Goal: Task Accomplishment & Management: Manage account settings

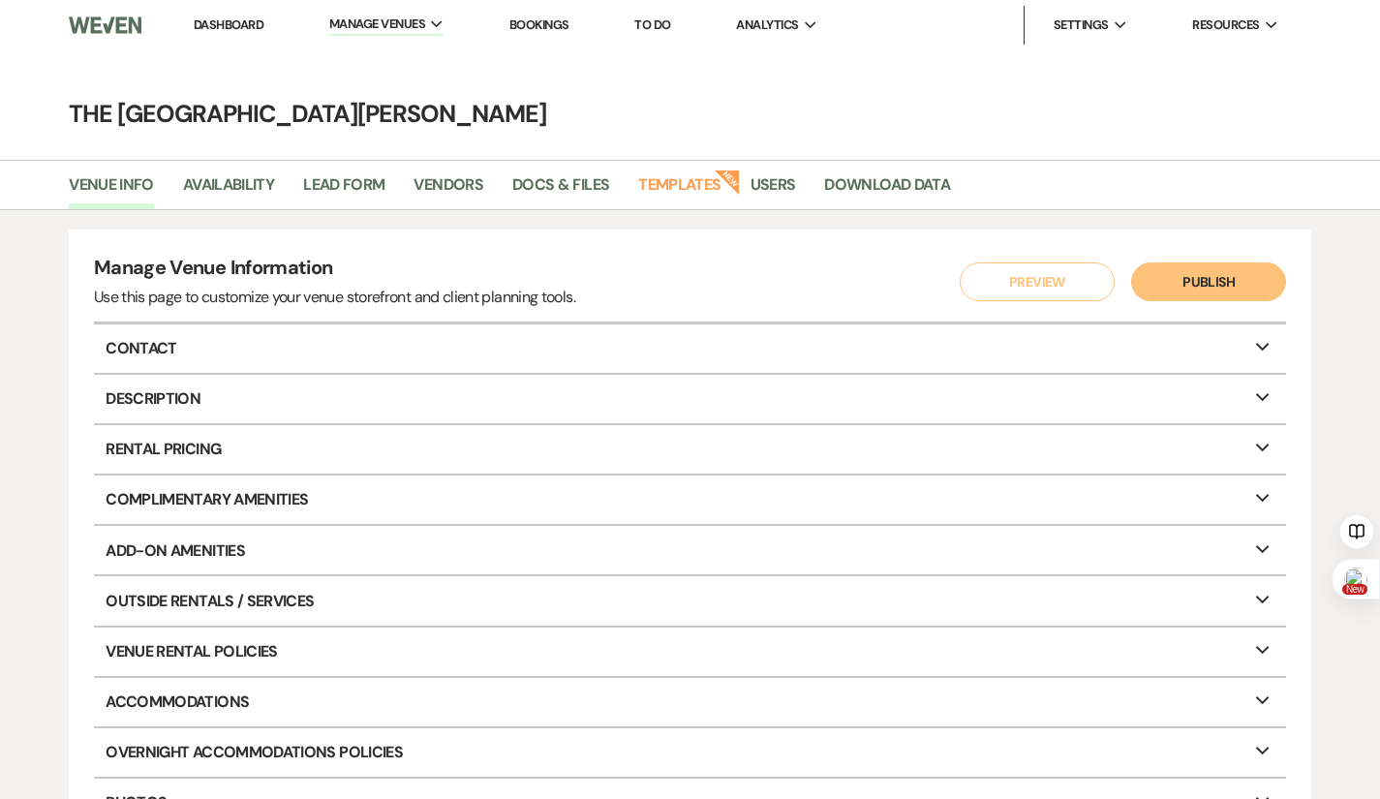
click at [233, 23] on link "Dashboard" at bounding box center [229, 24] width 70 height 16
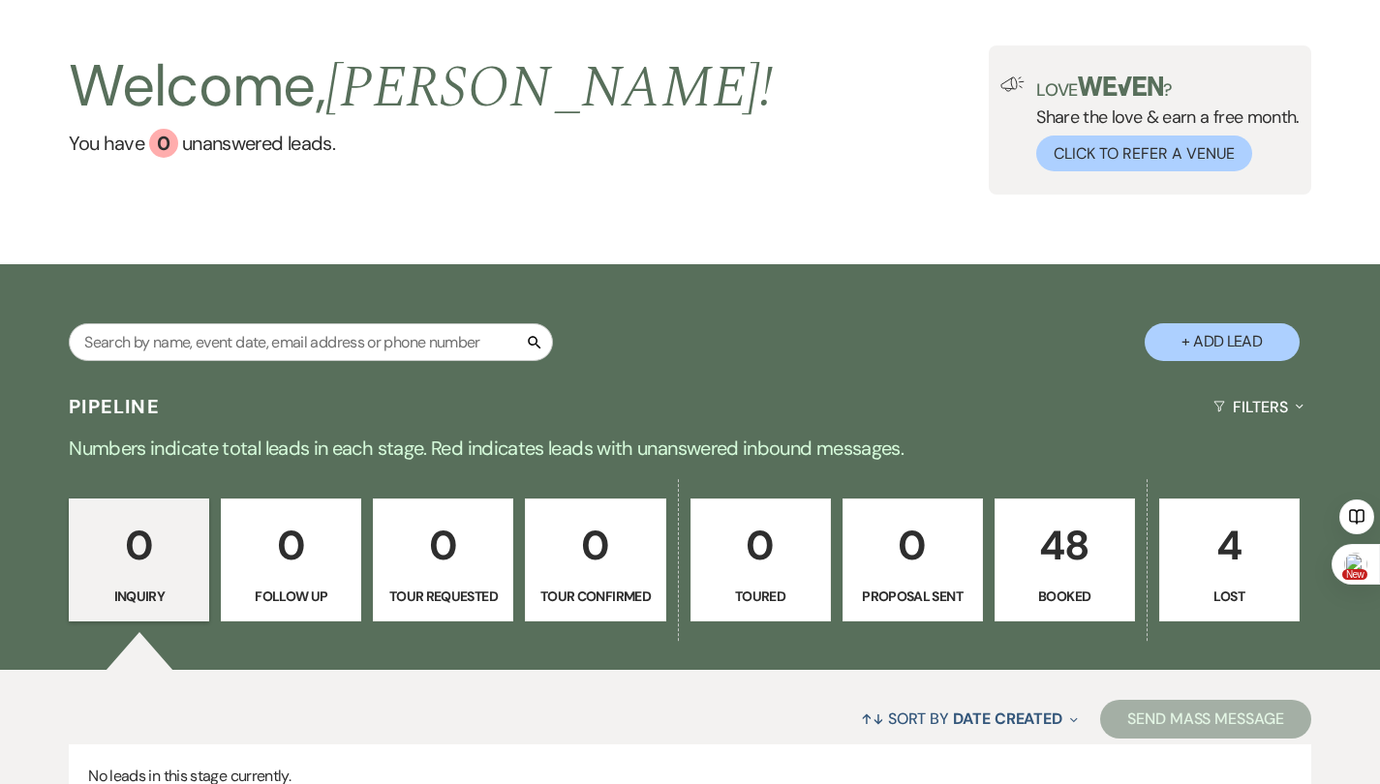
scroll to position [97, 0]
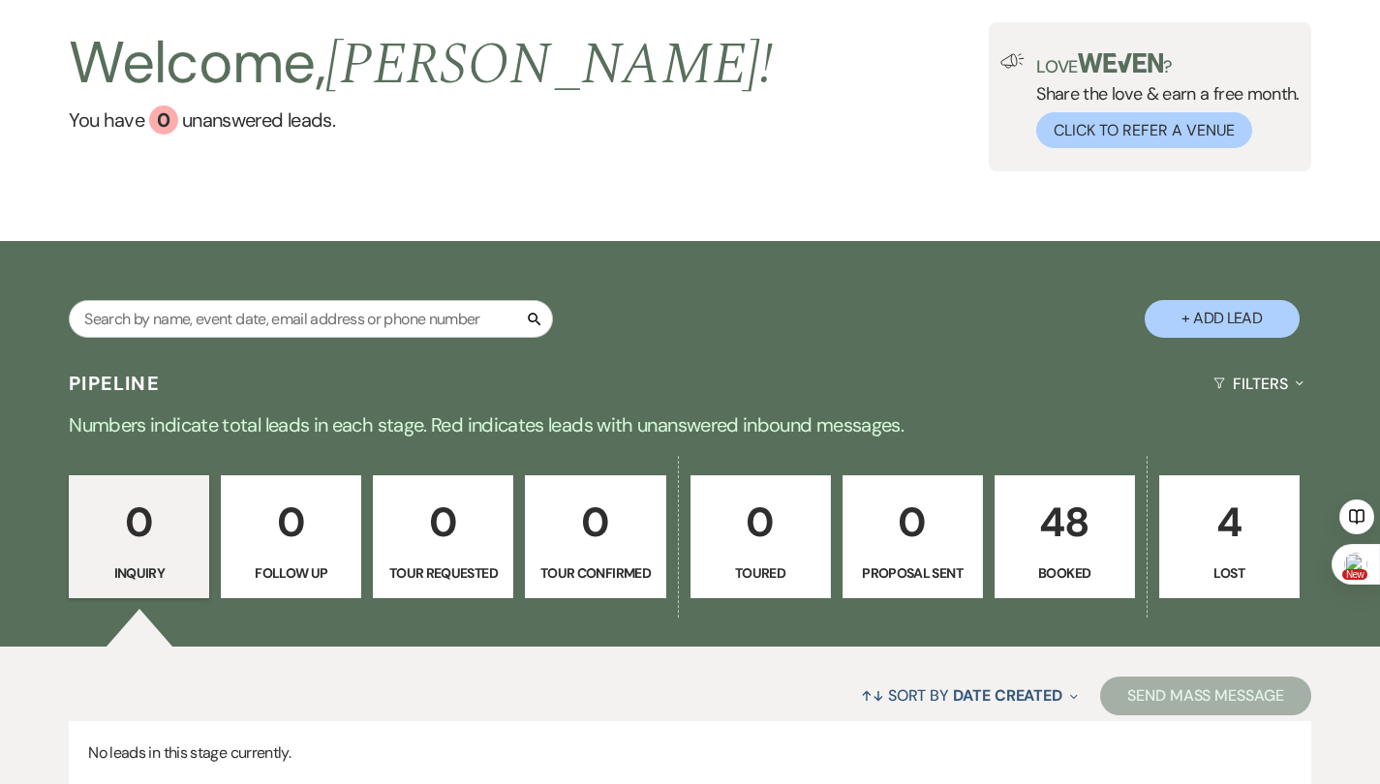
click at [1086, 517] on p "48" at bounding box center [1064, 522] width 115 height 65
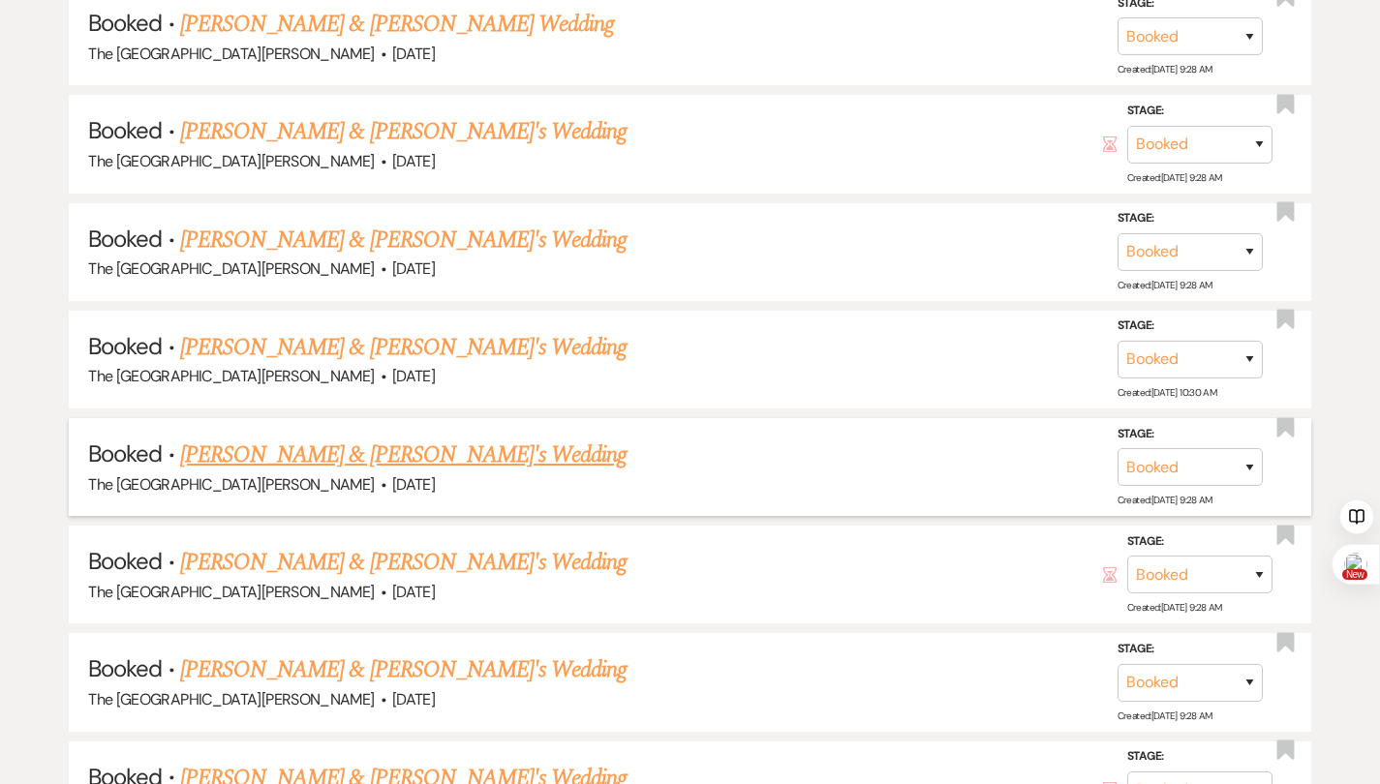
scroll to position [1065, 0]
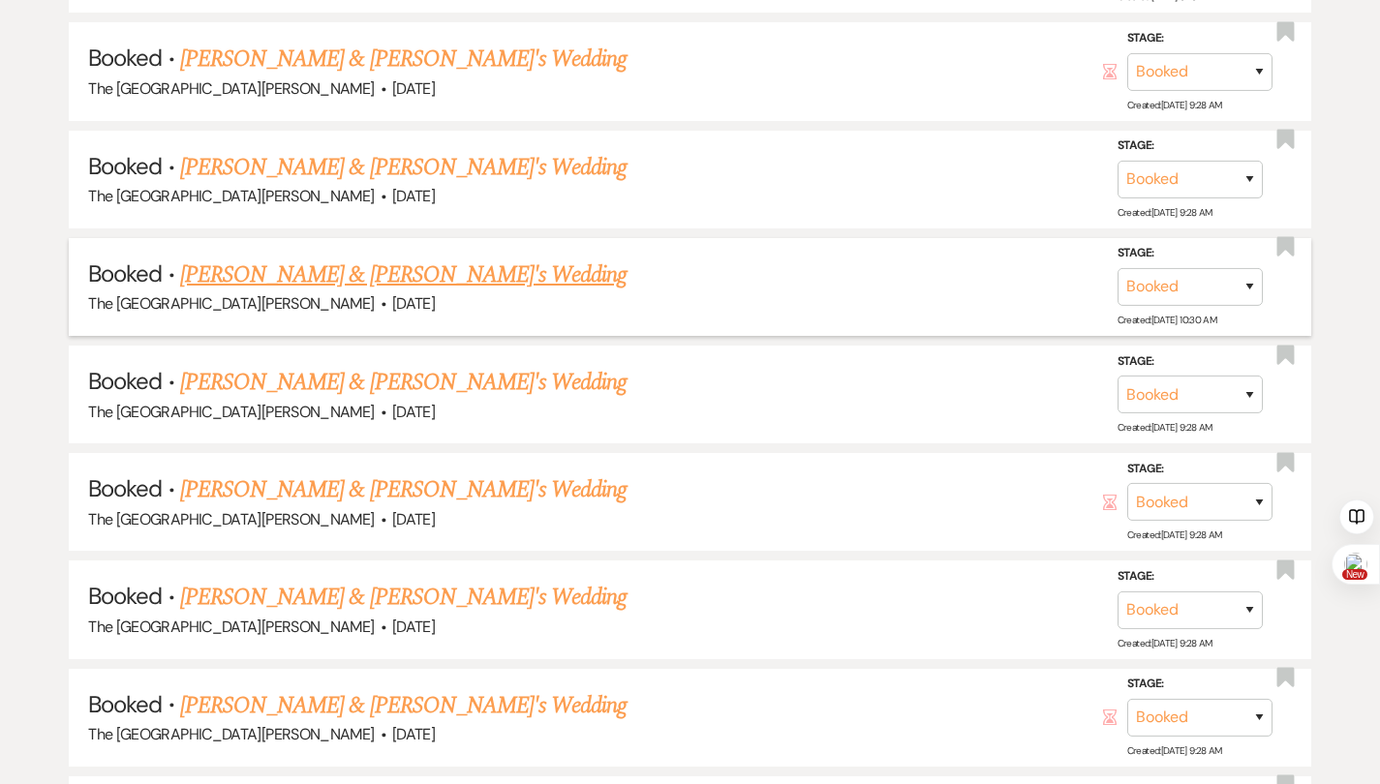
click at [401, 276] on link "[PERSON_NAME] & [PERSON_NAME]'s Wedding" at bounding box center [403, 275] width 447 height 35
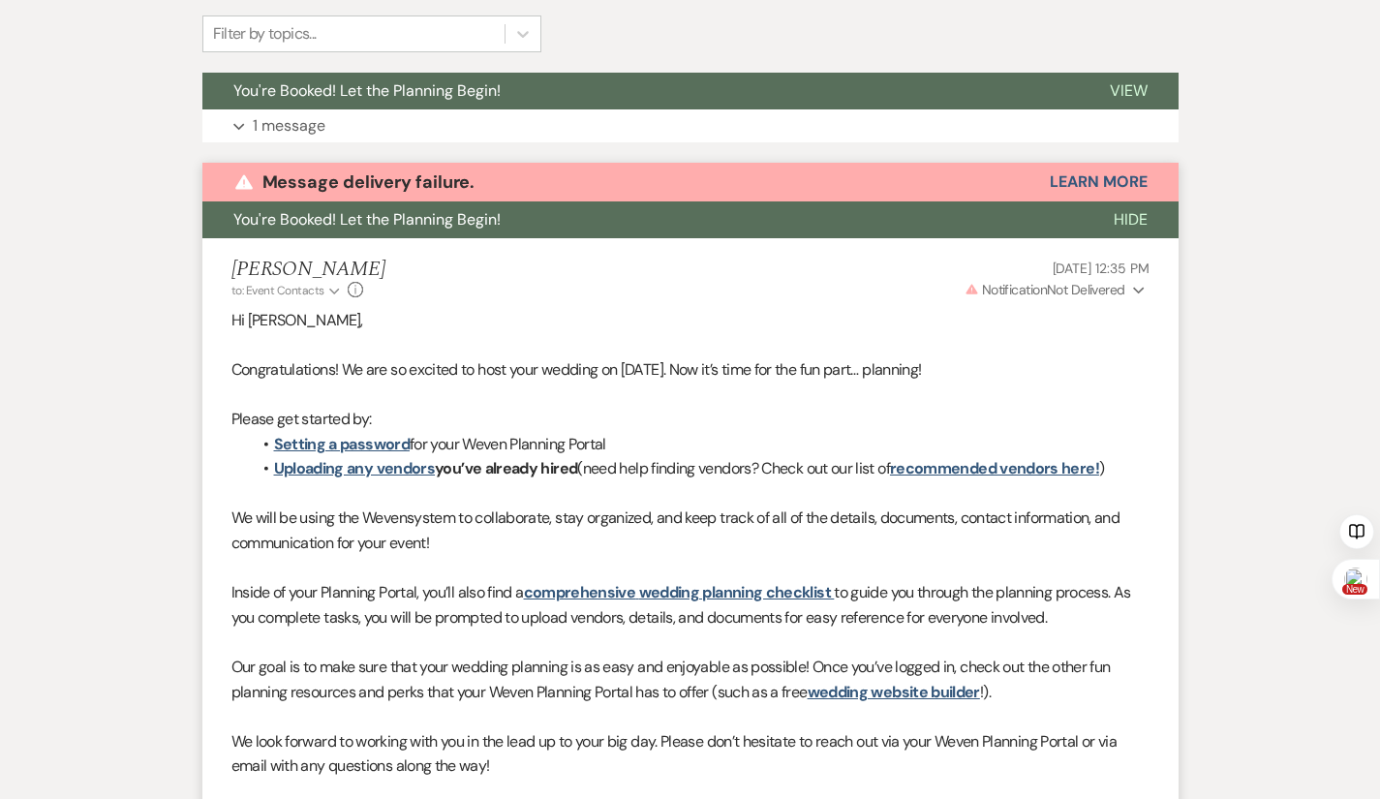
click at [231, 347] on div "Hi [PERSON_NAME], Congratulations! We are so excited to host your wedding on [D…" at bounding box center [690, 580] width 918 height 545
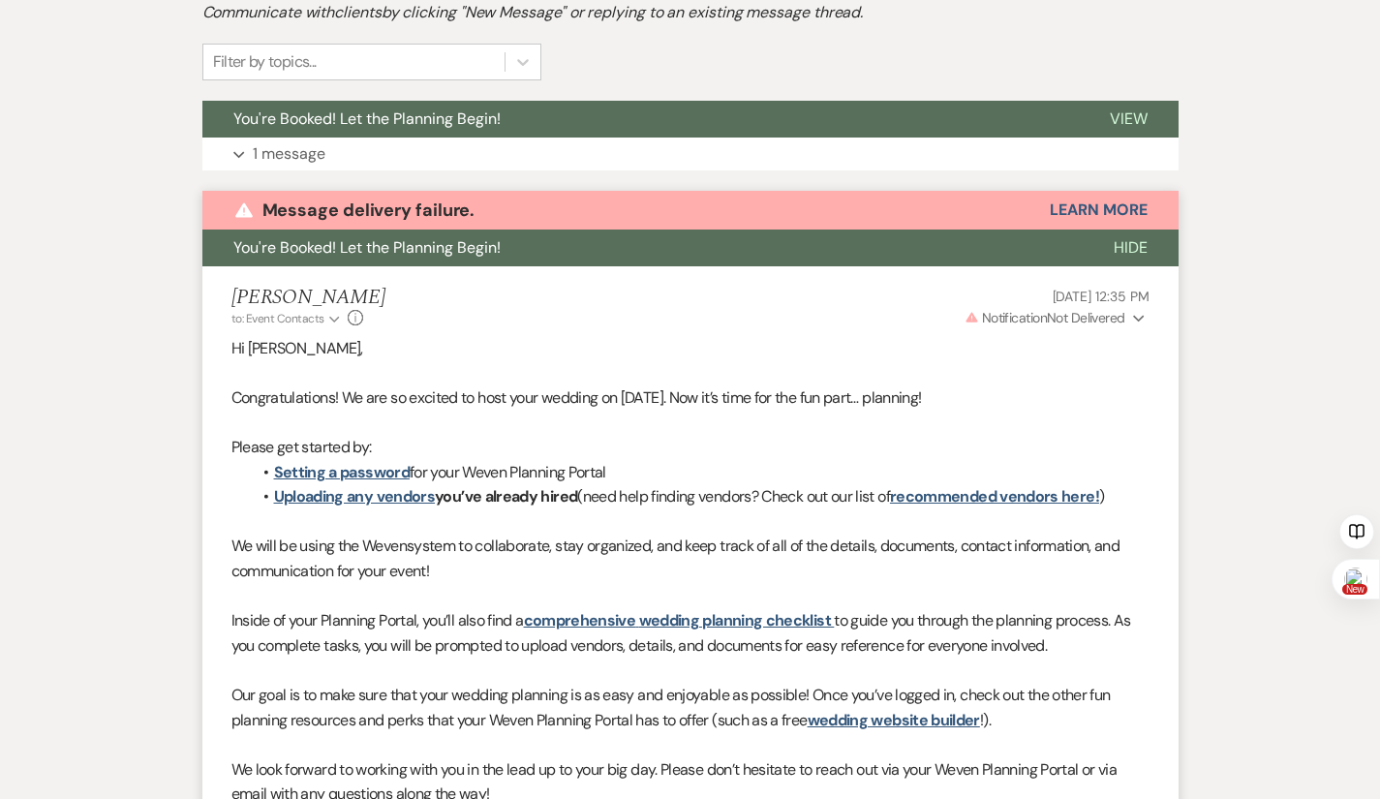
scroll to position [472, 0]
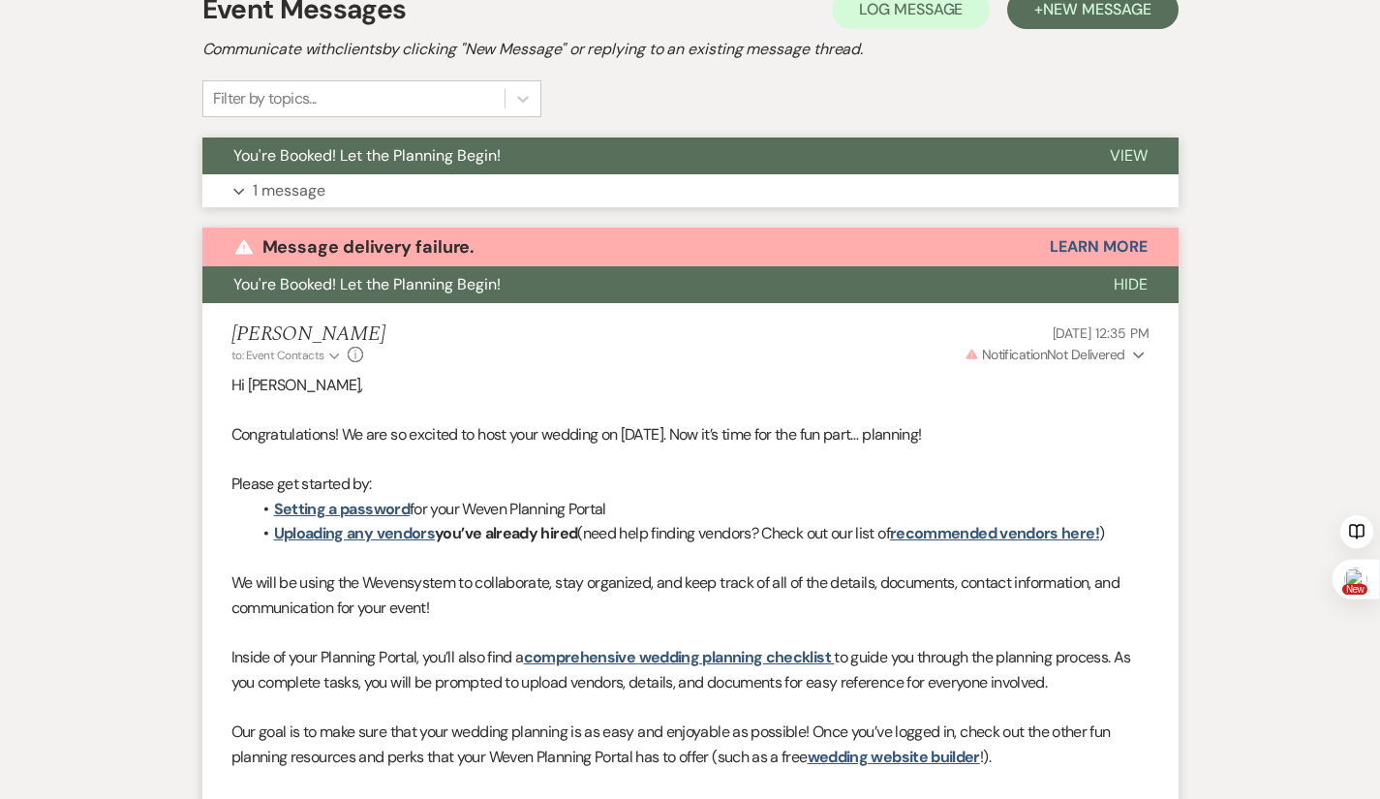
click at [202, 199] on button "Expand 1 message" at bounding box center [690, 190] width 976 height 33
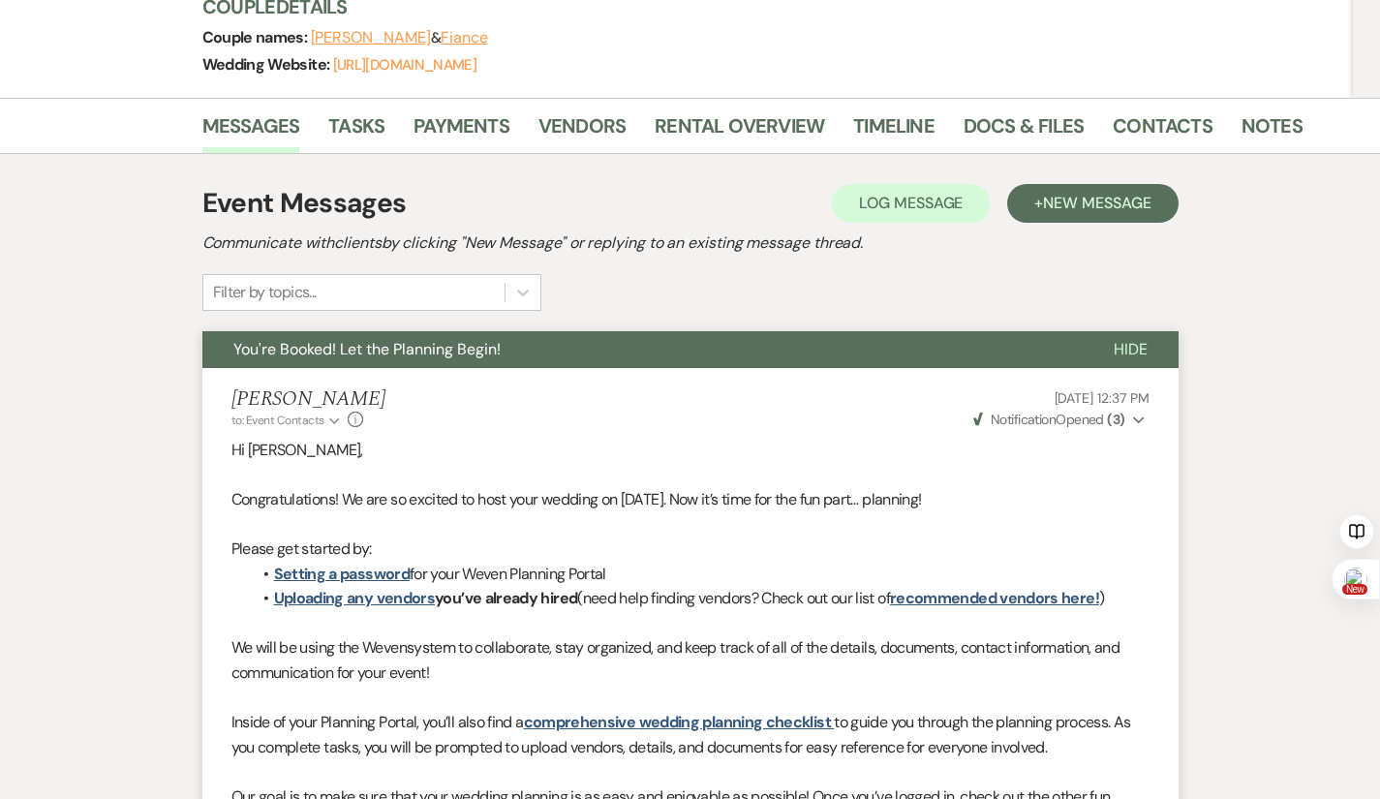
scroll to position [0, 0]
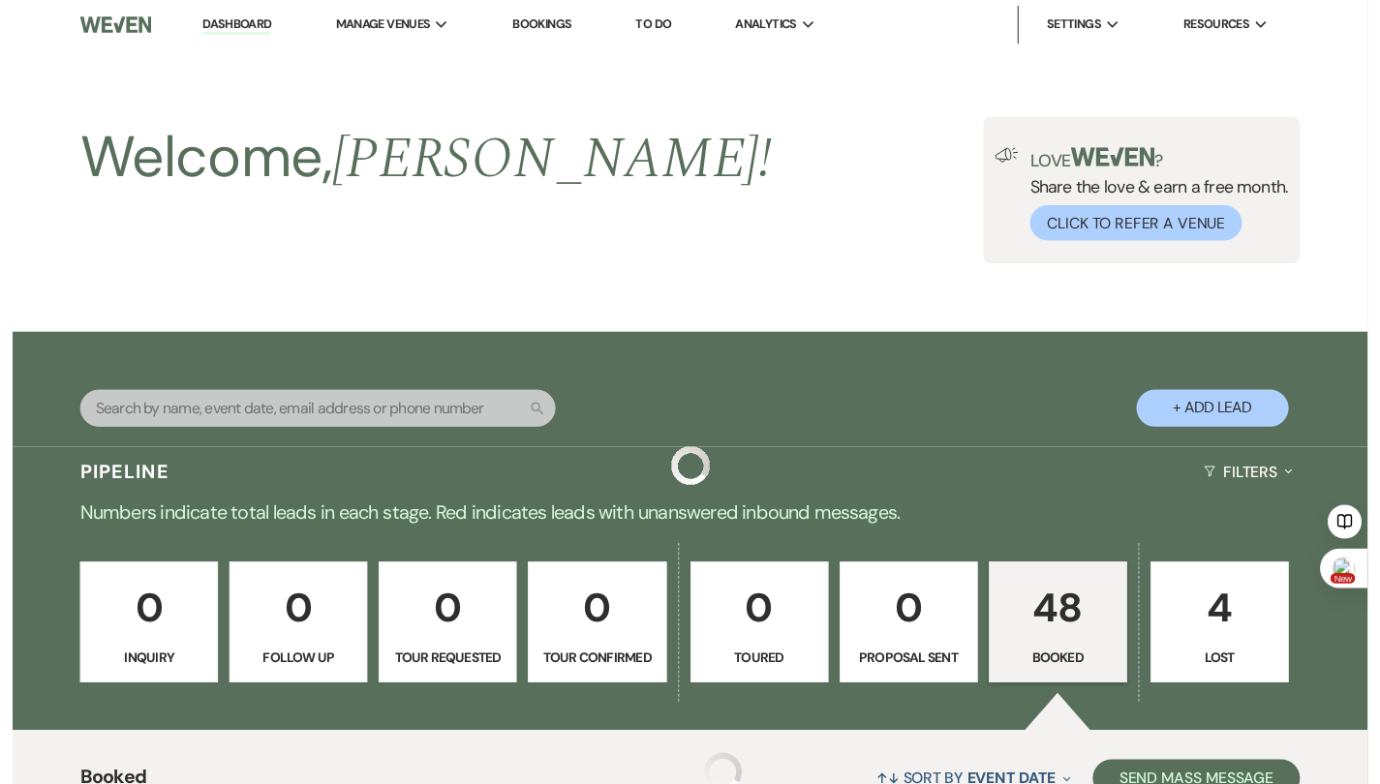
scroll to position [1065, 0]
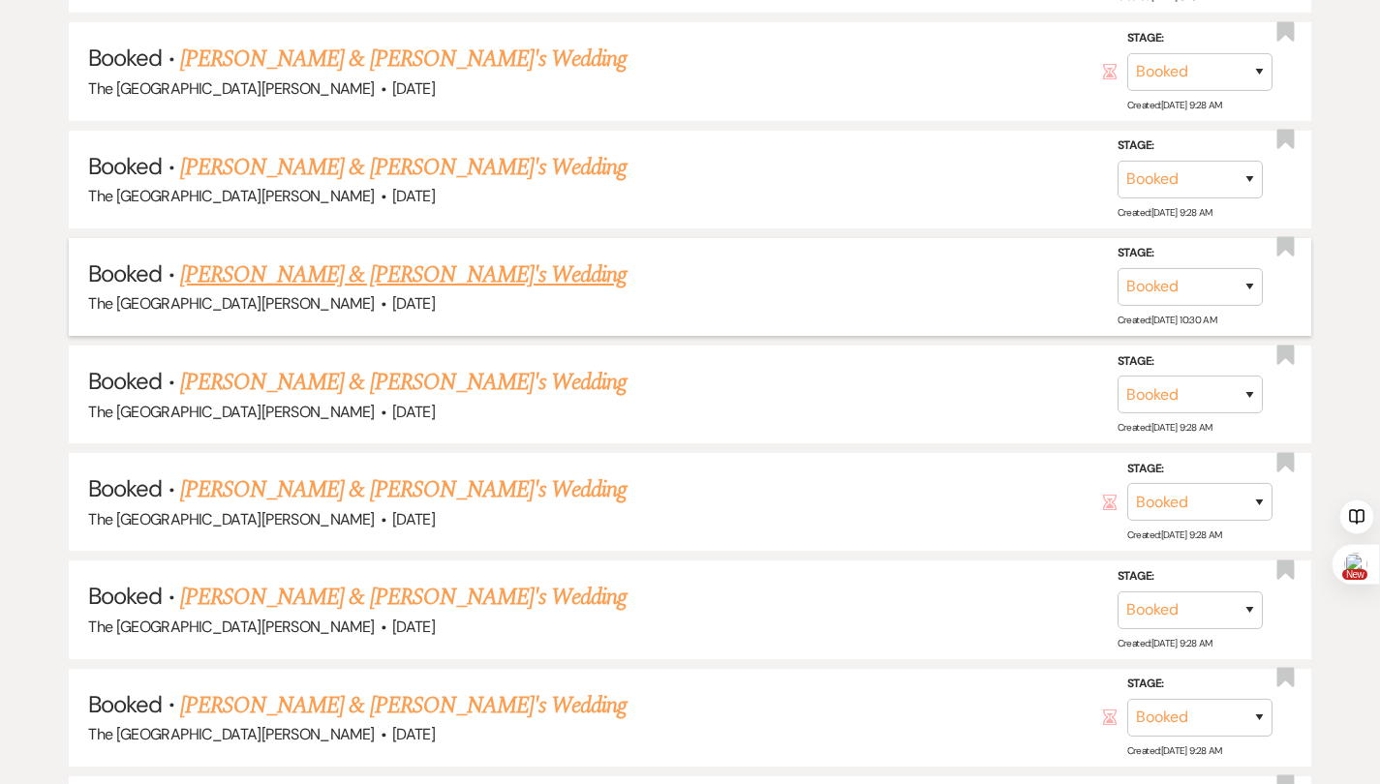
click at [347, 271] on link "[PERSON_NAME] & [PERSON_NAME]'s Wedding" at bounding box center [403, 275] width 447 height 35
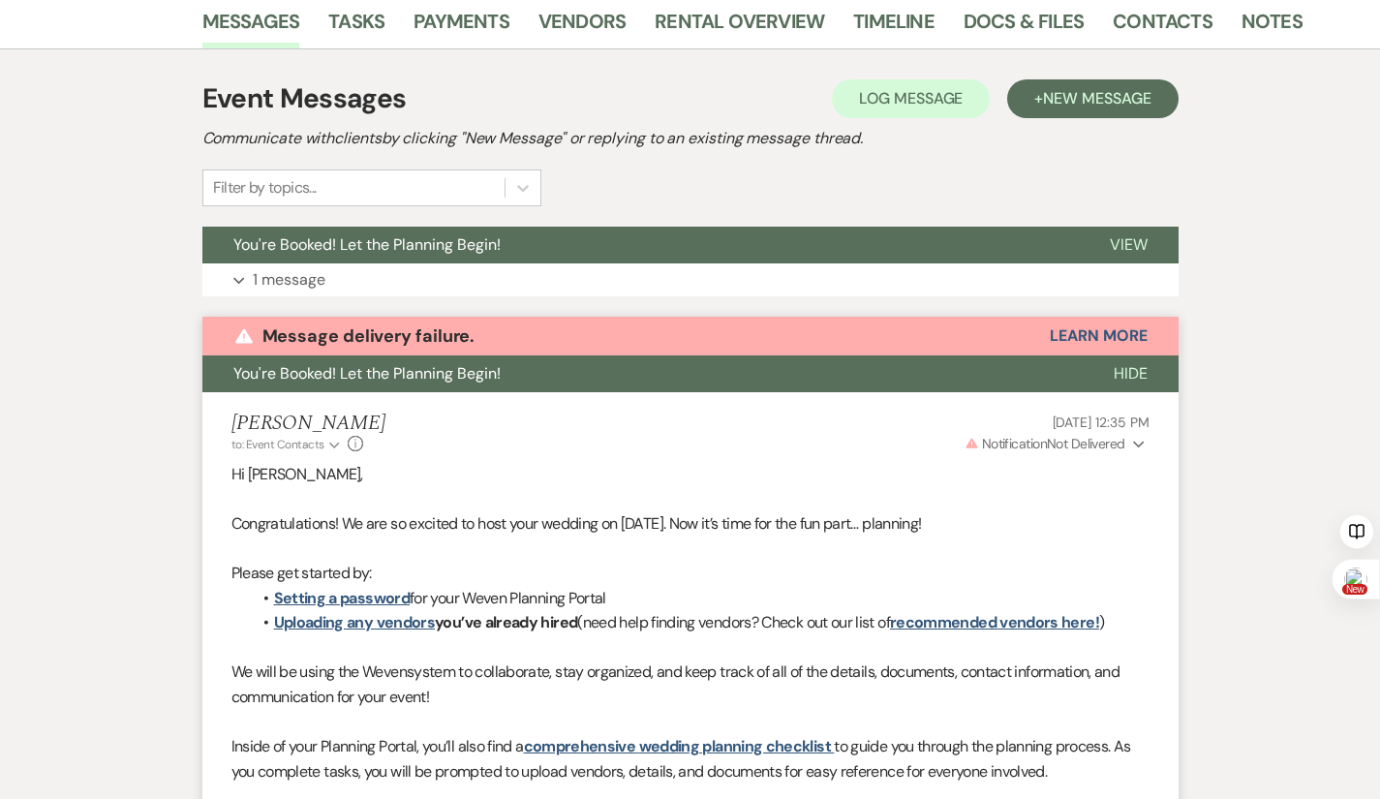
scroll to position [387, 0]
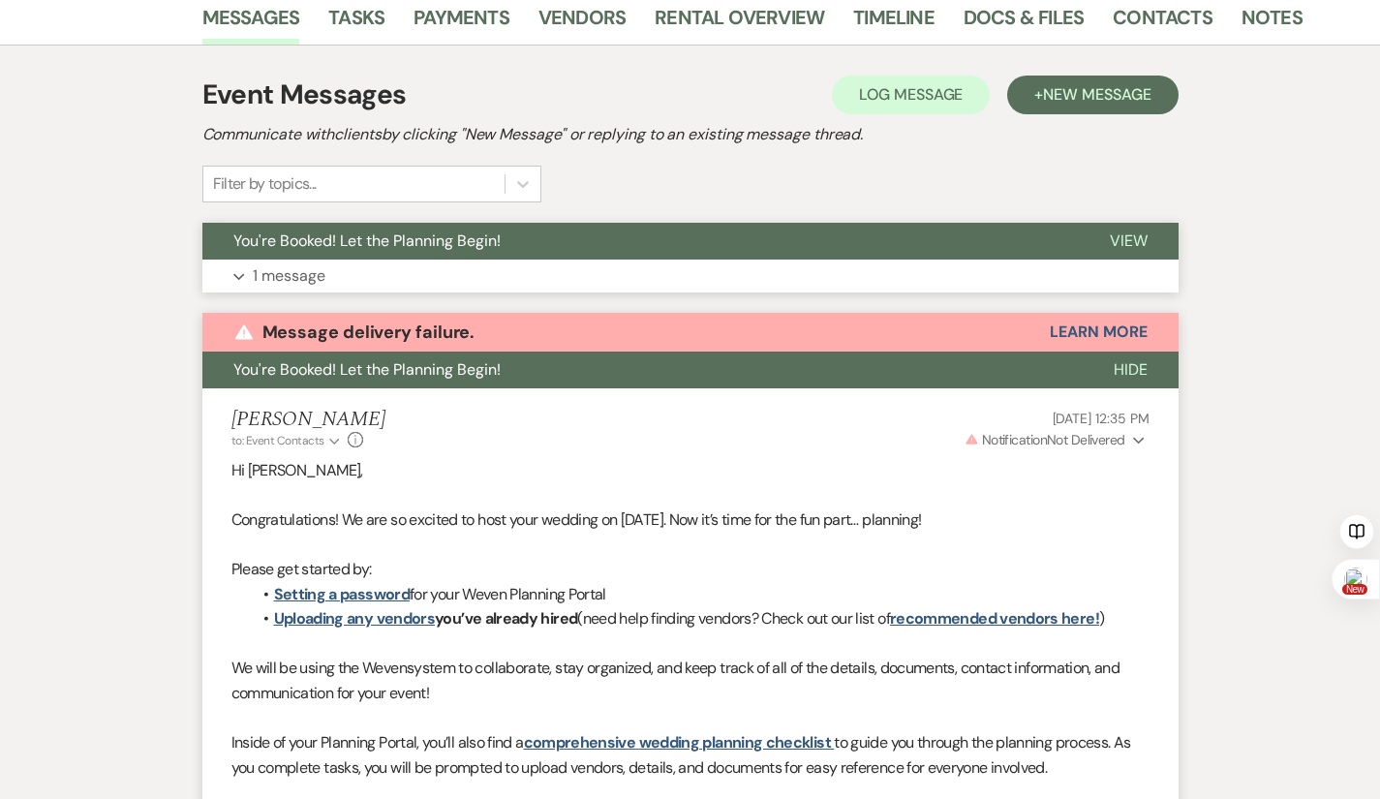
click at [253, 271] on p "1 message" at bounding box center [289, 275] width 73 height 25
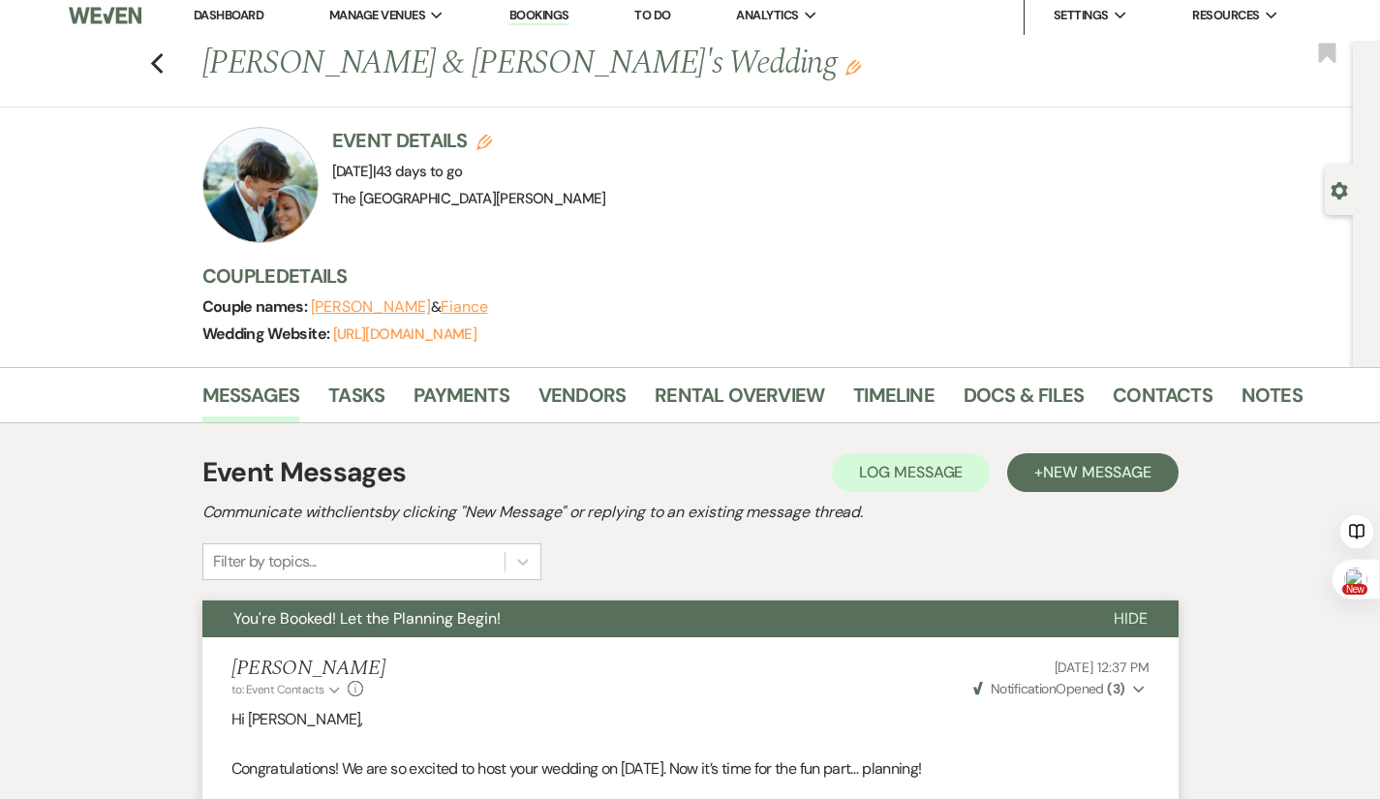
scroll to position [0, 0]
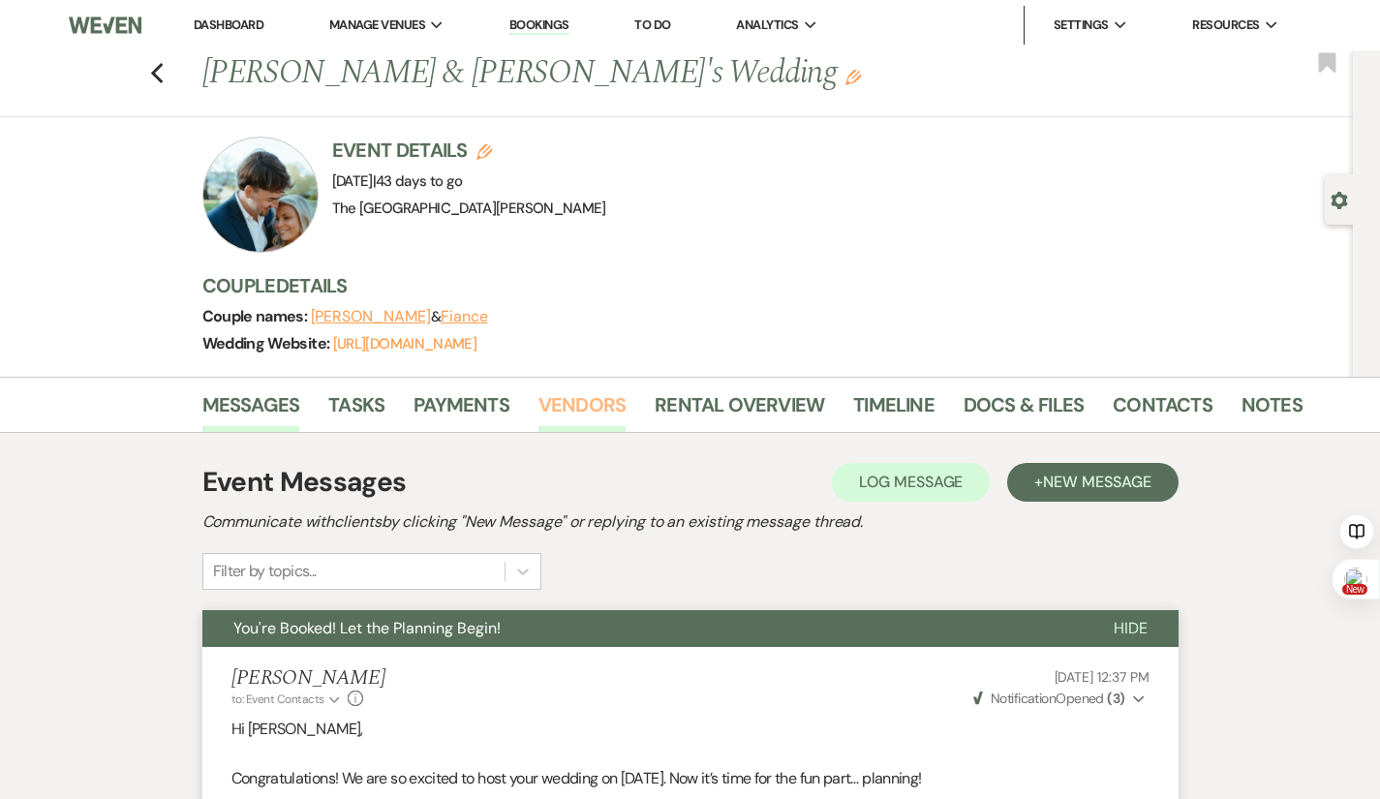
click at [538, 408] on link "Vendors" at bounding box center [581, 410] width 87 height 43
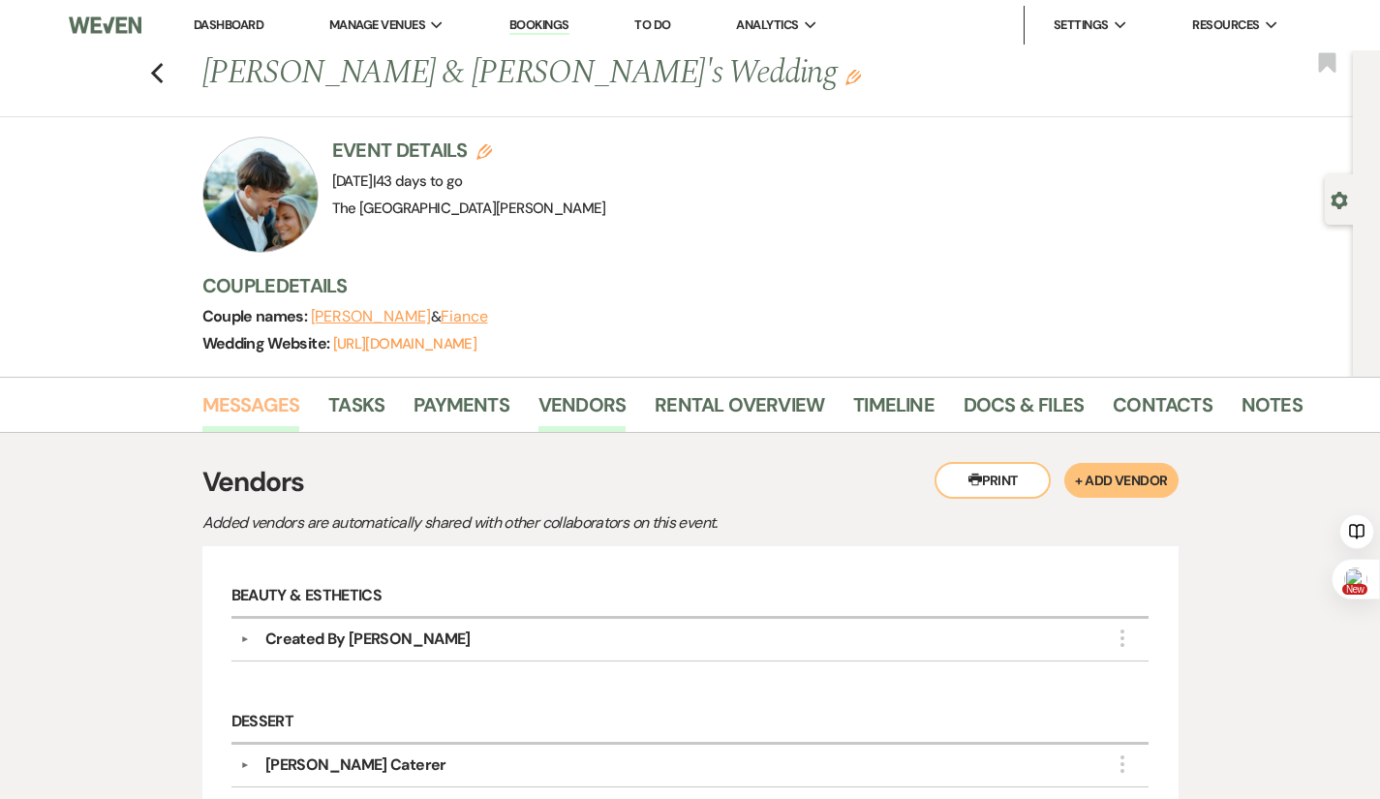
click at [202, 402] on link "Messages" at bounding box center [251, 410] width 98 height 43
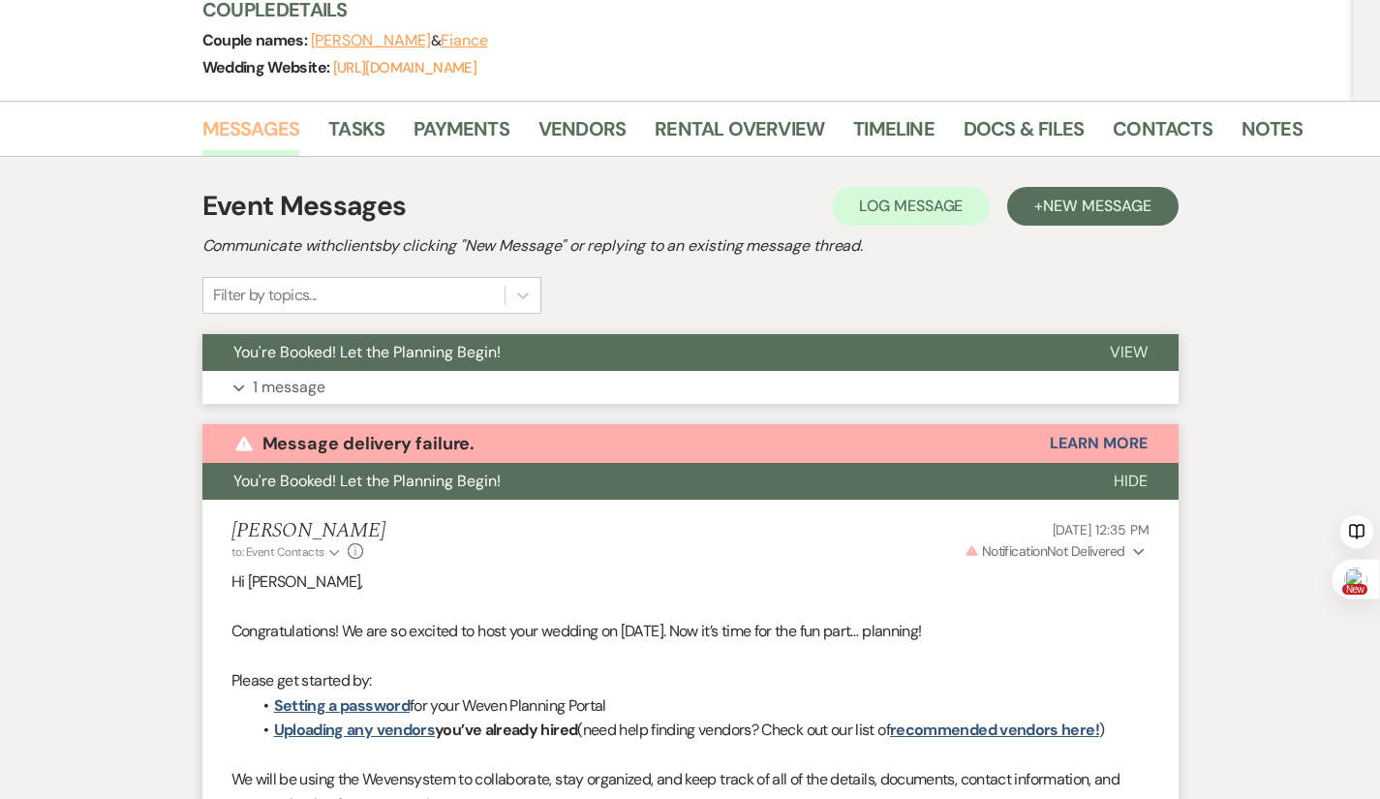
scroll to position [241, 0]
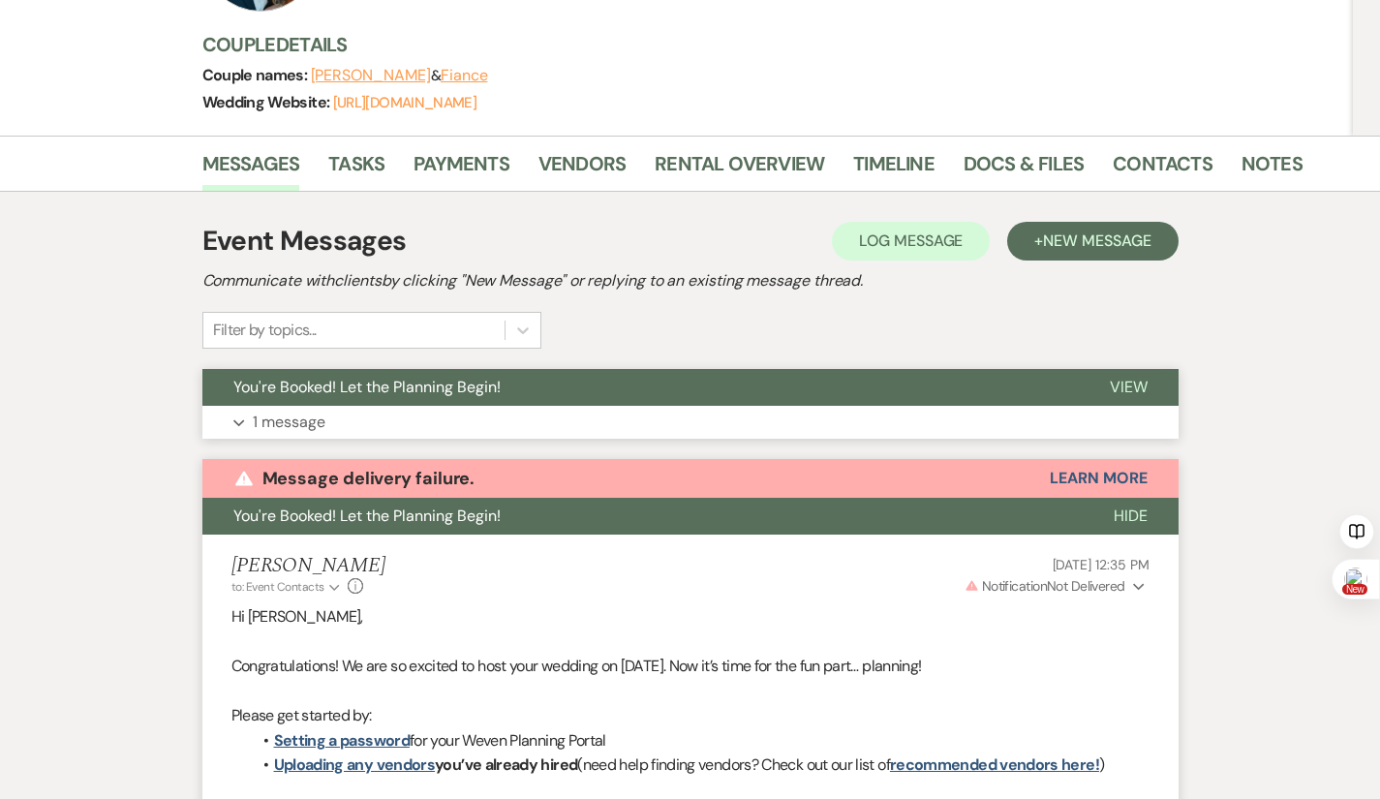
click at [288, 426] on button "Expand 1 message" at bounding box center [690, 422] width 976 height 33
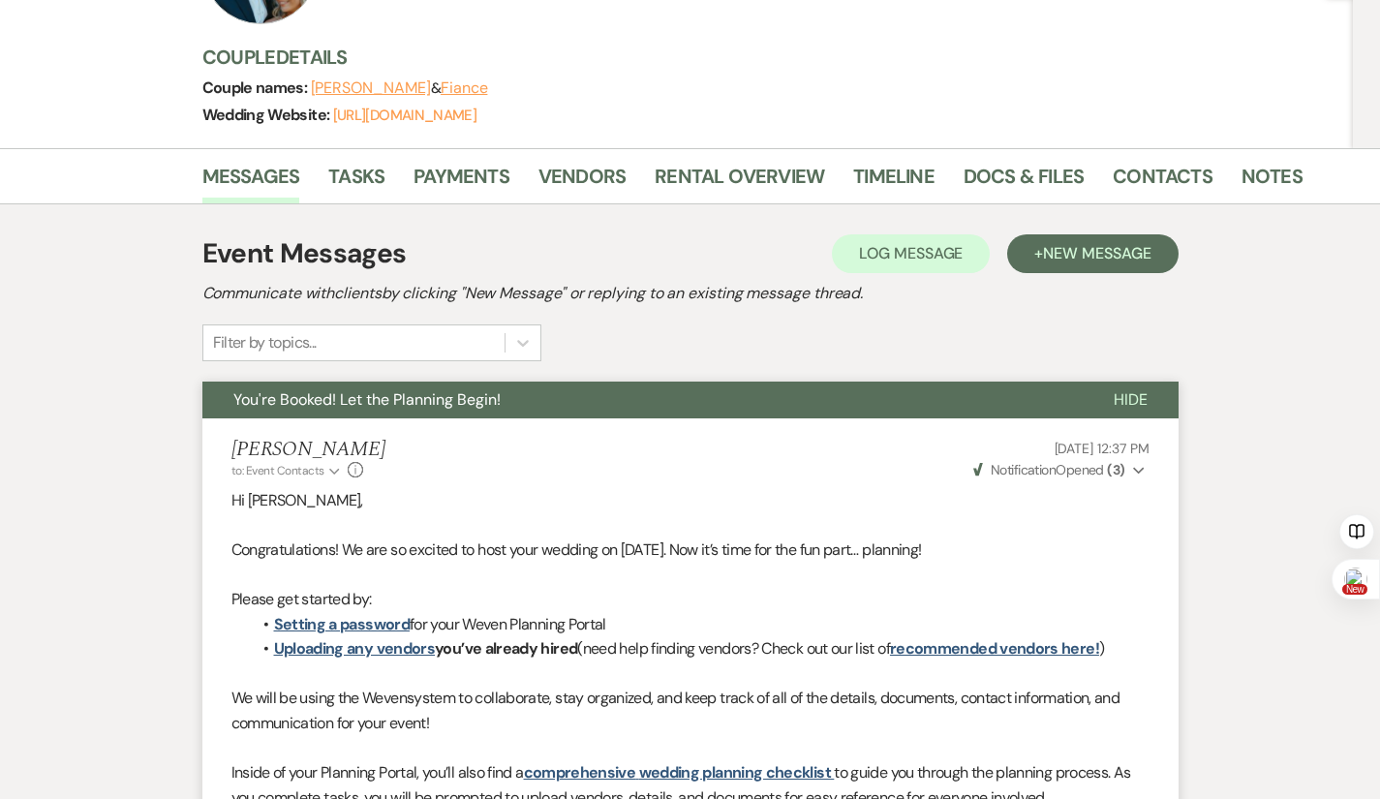
scroll to position [0, 0]
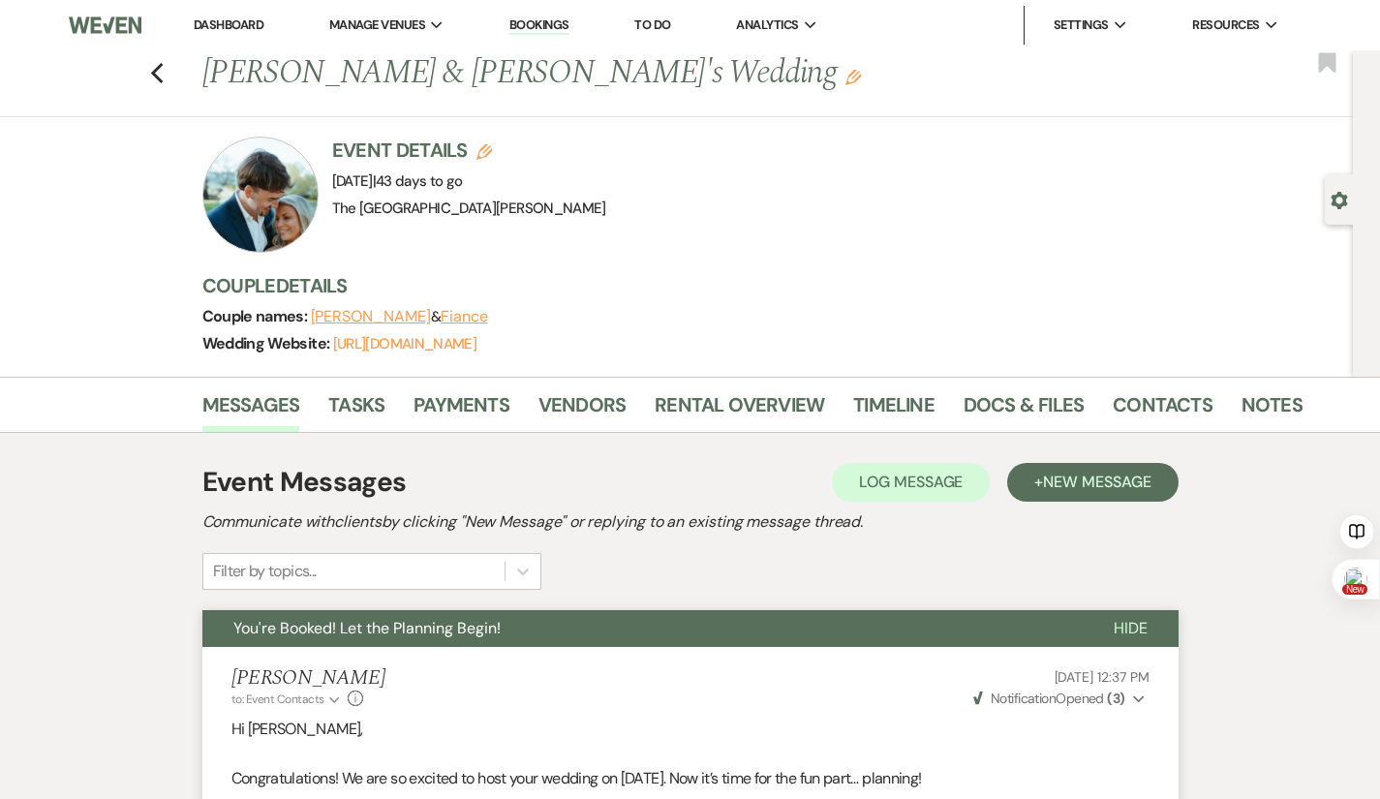
click at [1344, 191] on button "Gear Settings" at bounding box center [1338, 199] width 17 height 18
select select "5"
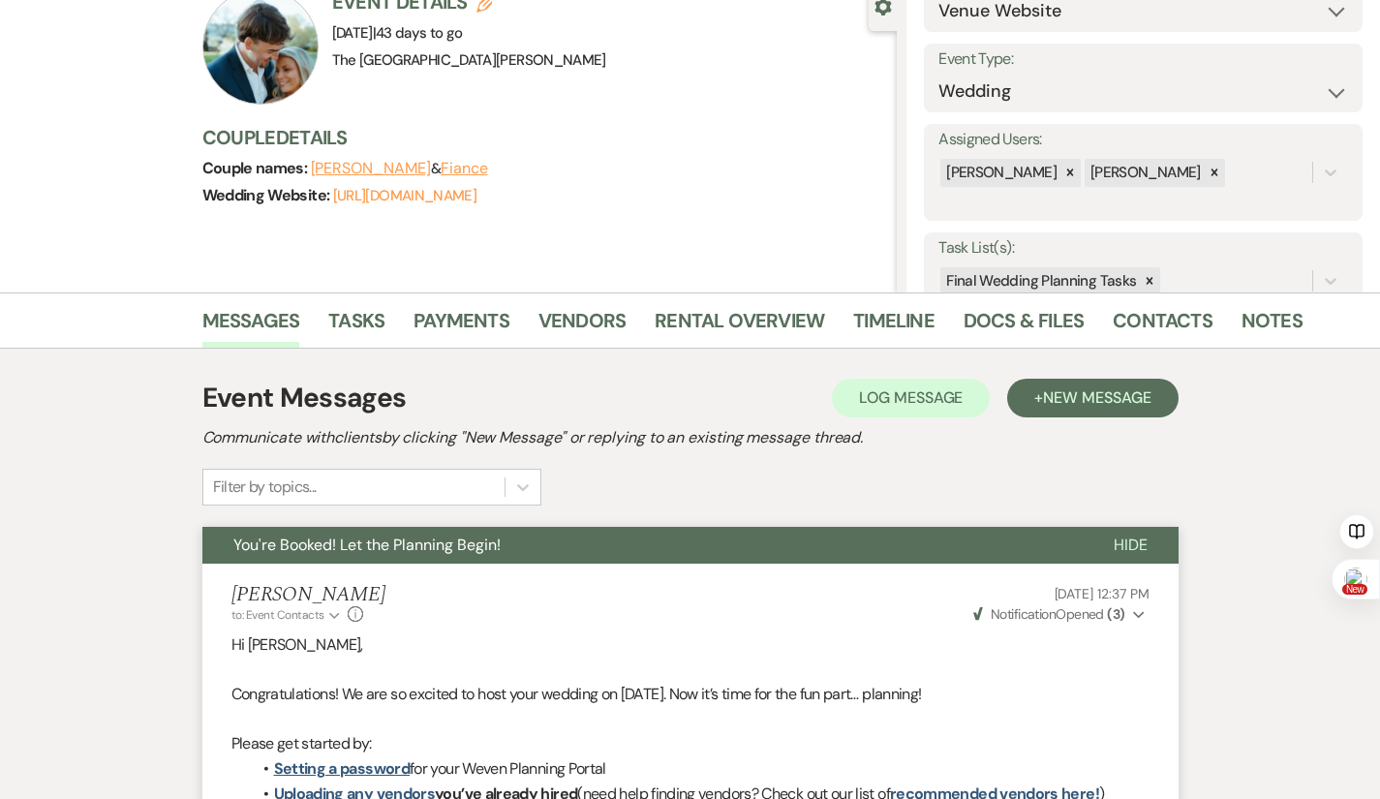
scroll to position [97, 0]
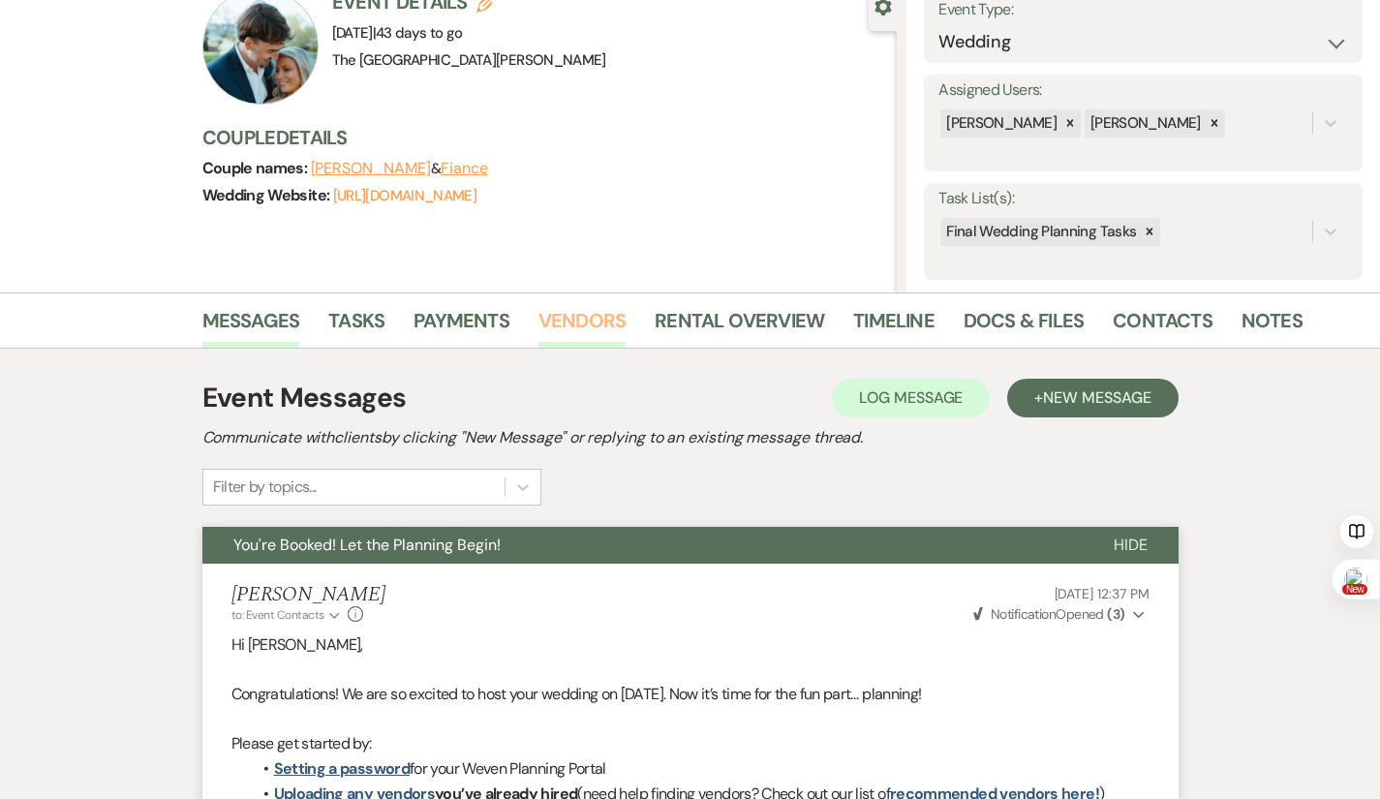
click at [538, 323] on link "Vendors" at bounding box center [581, 326] width 87 height 43
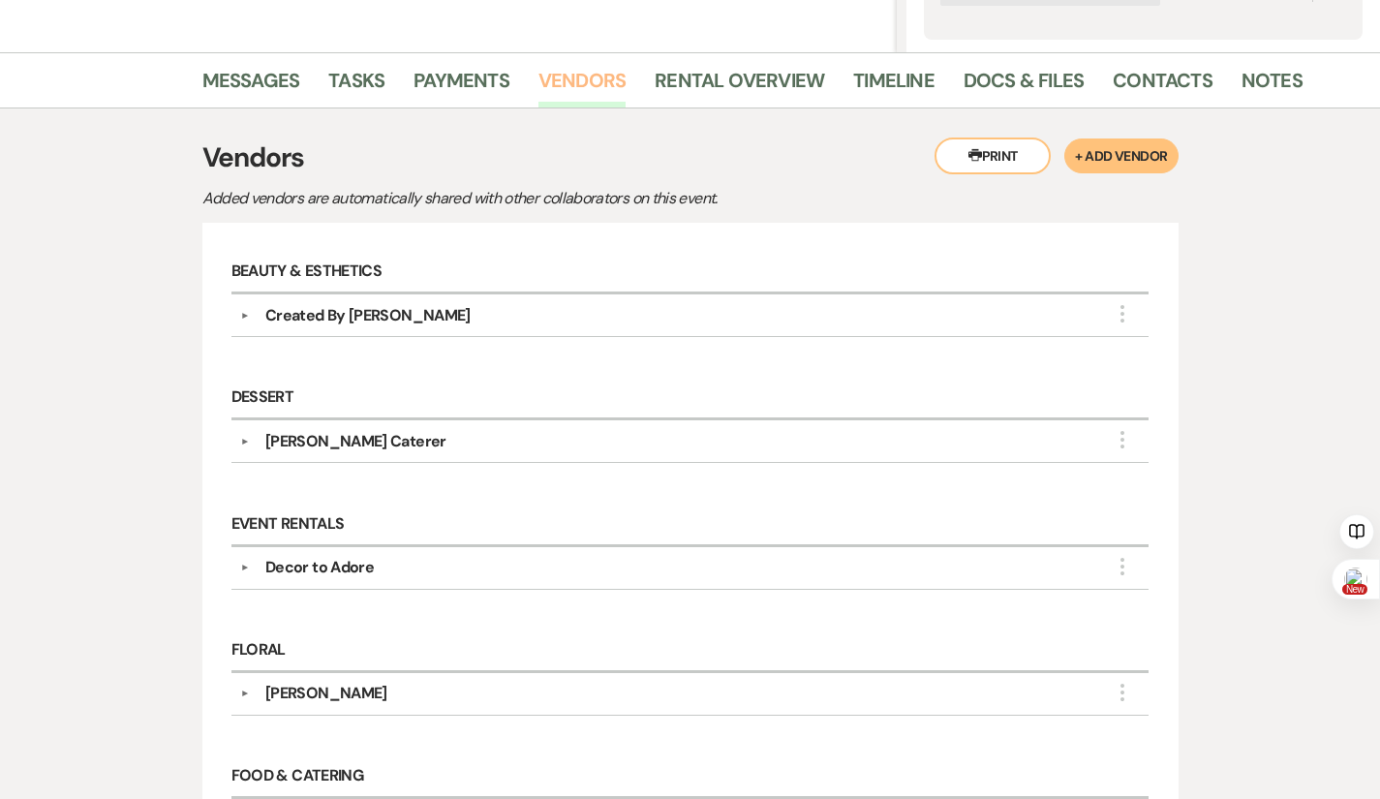
scroll to position [484, 0]
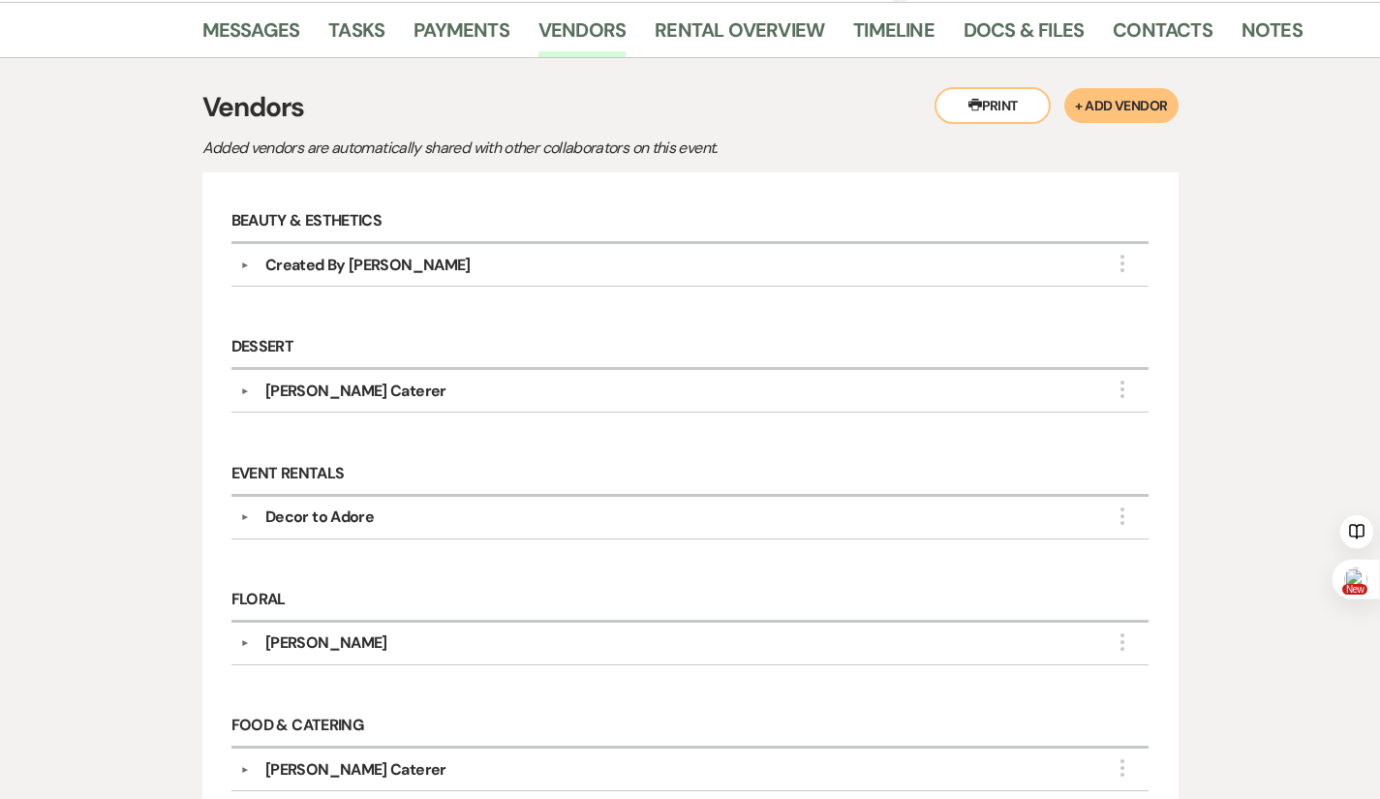
click at [233, 396] on button "▼" at bounding box center [244, 391] width 23 height 10
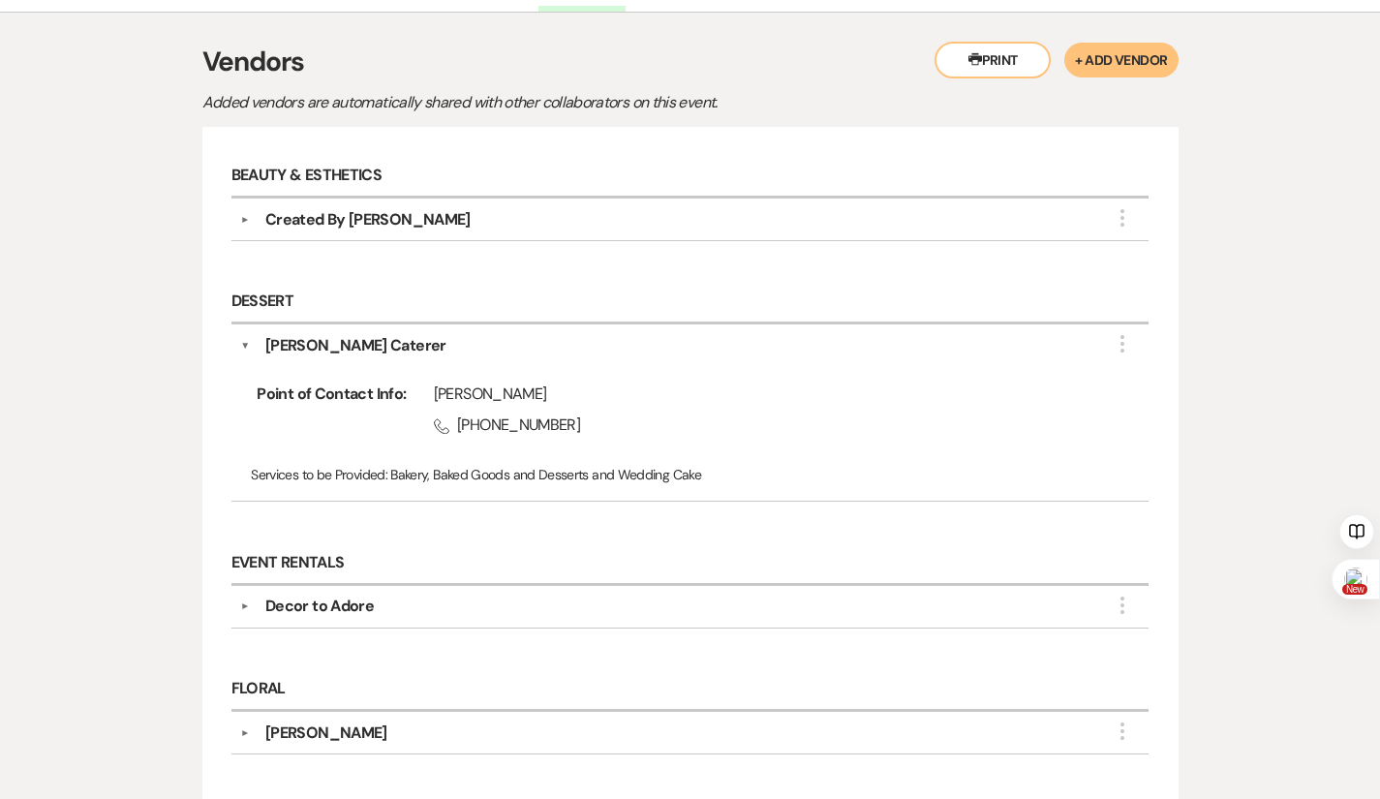
scroll to position [549, 0]
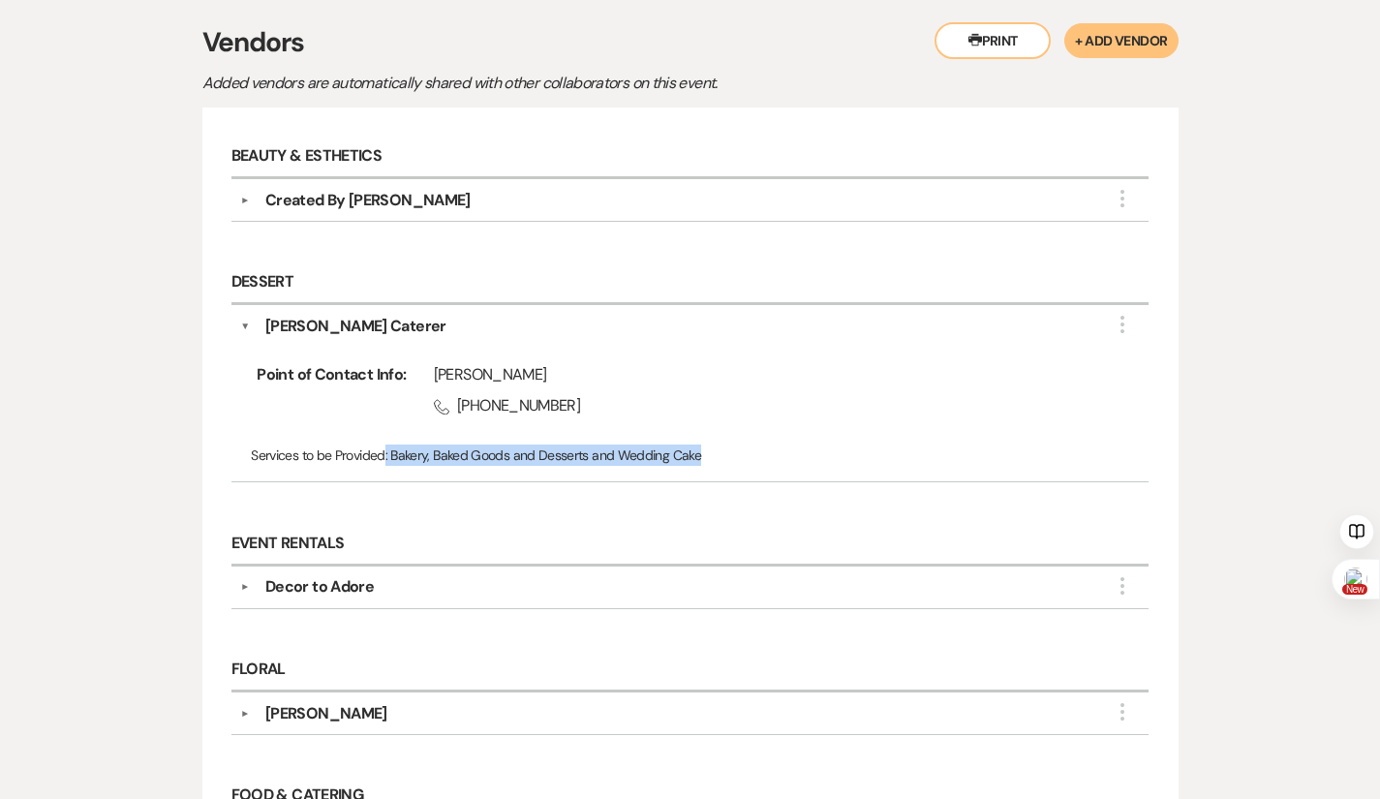
drag, startPoint x: 324, startPoint y: 465, endPoint x: 659, endPoint y: 464, distance: 335.0
click at [659, 464] on p "Services to be Provided: Bakery, Baked Goods and Desserts and Wedding Cake" at bounding box center [689, 454] width 877 height 21
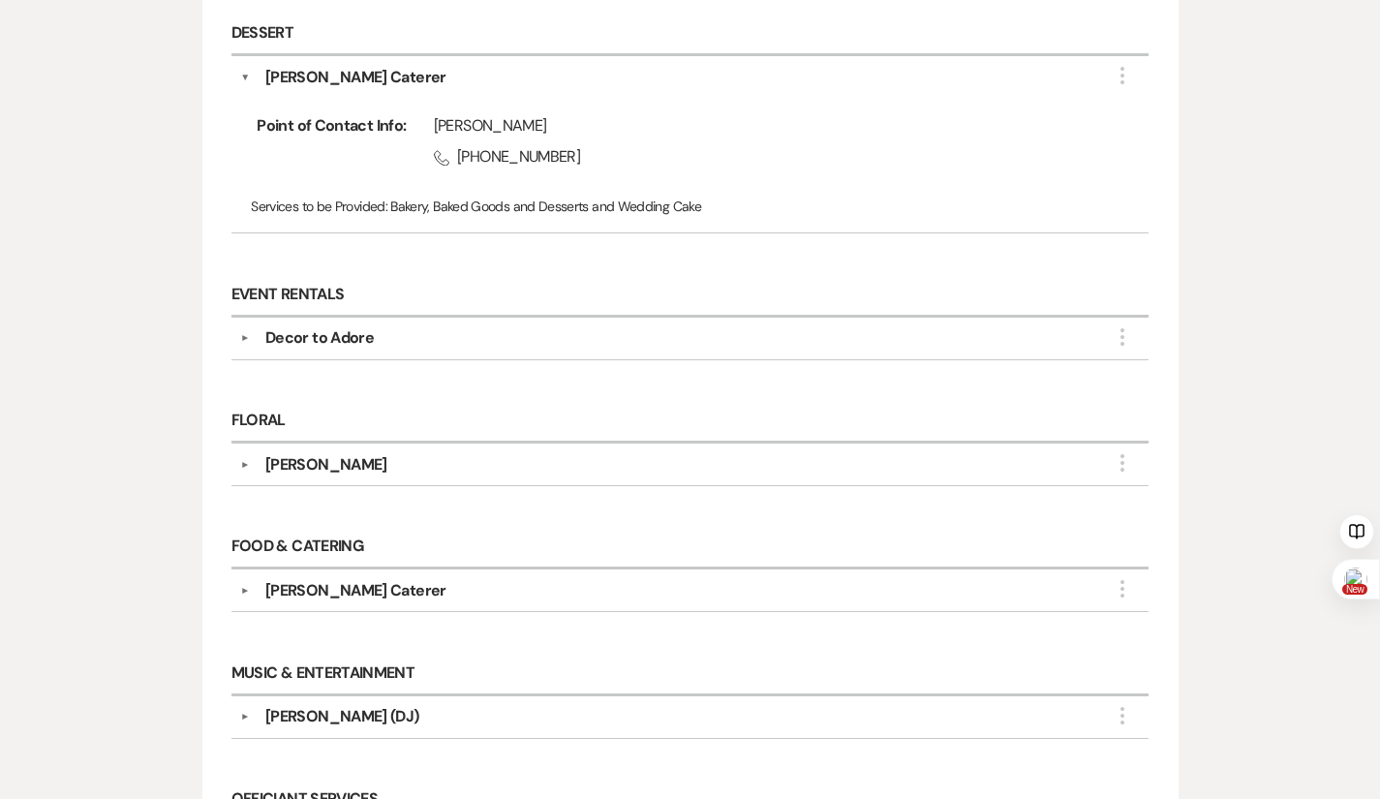
scroll to position [839, 0]
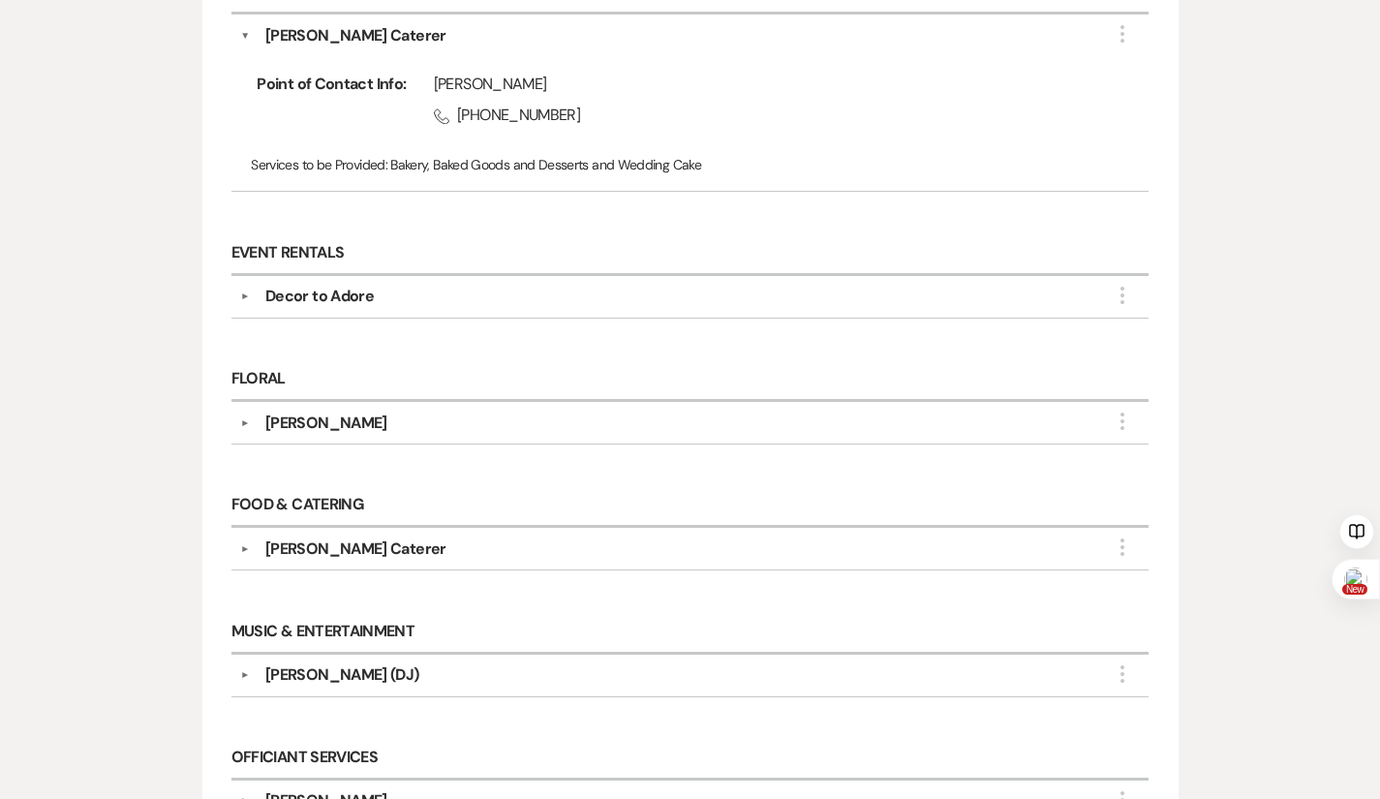
click at [233, 554] on button "▼" at bounding box center [244, 549] width 23 height 10
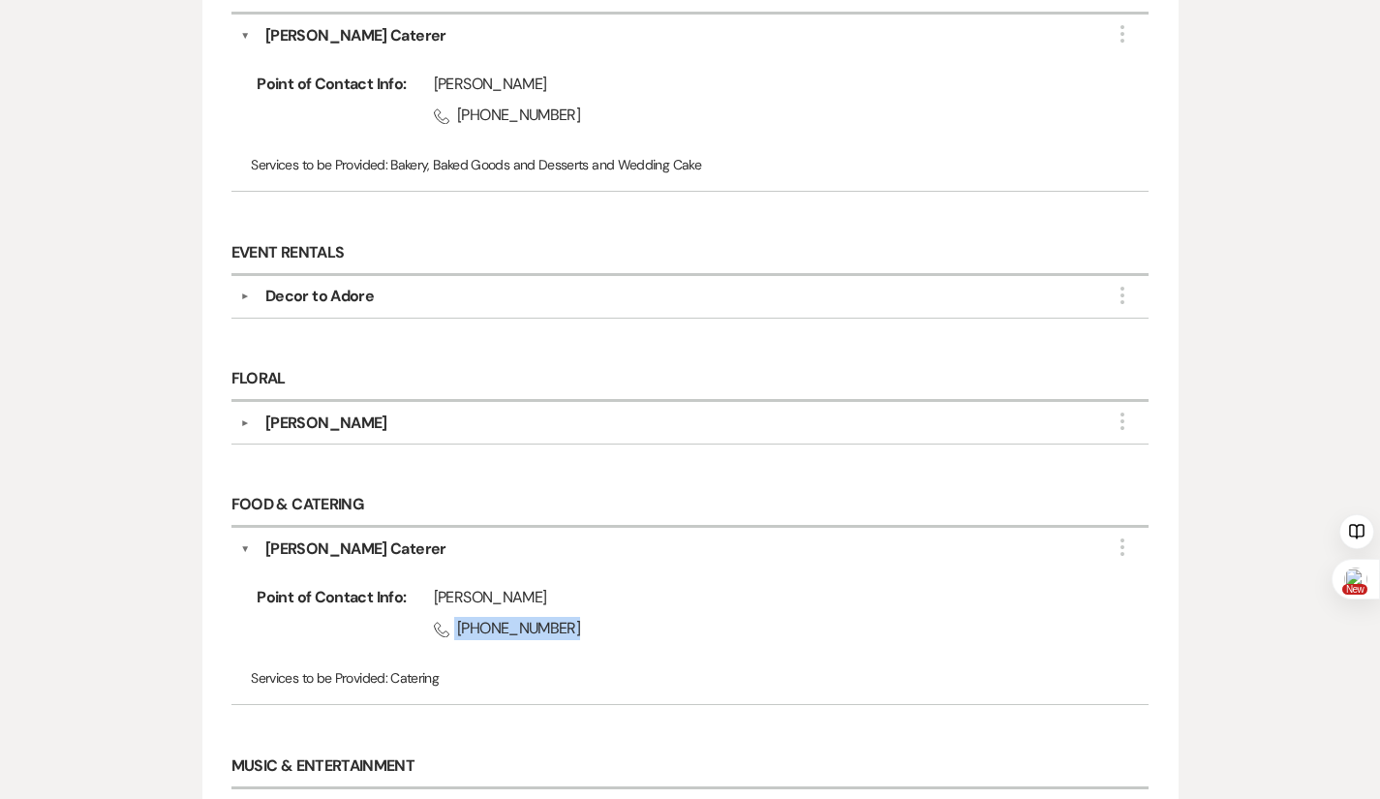
drag, startPoint x: 514, startPoint y: 641, endPoint x: 376, endPoint y: 649, distance: 138.7
click at [406, 648] on div "[PERSON_NAME] Phone [PHONE_NUMBER]" at bounding box center [749, 617] width 687 height 62
copy span "[PHONE_NUMBER]"
drag, startPoint x: 521, startPoint y: 125, endPoint x: 384, endPoint y: 121, distance: 136.6
click at [434, 121] on span "Phone [PHONE_NUMBER]" at bounding box center [764, 115] width 660 height 23
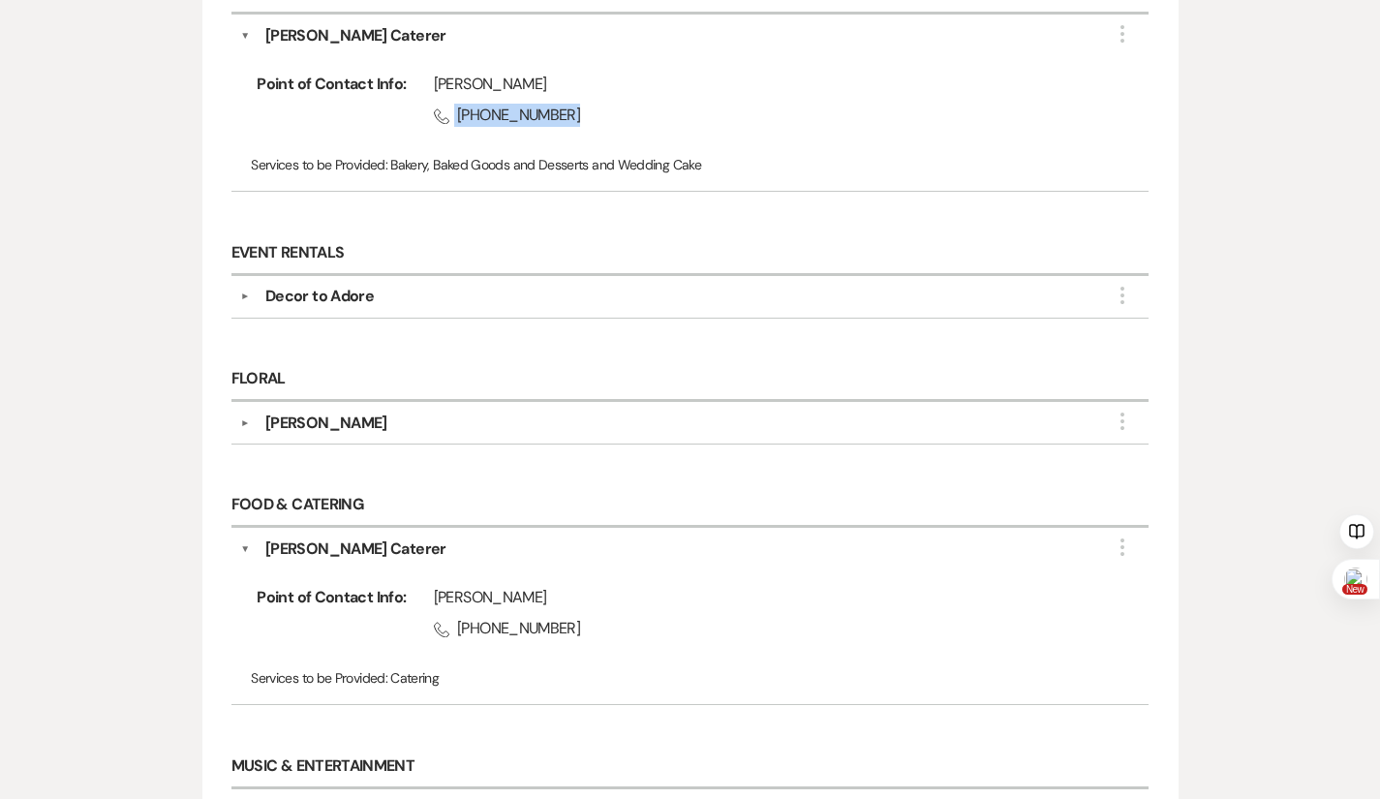
copy span "[PHONE_NUMBER]"
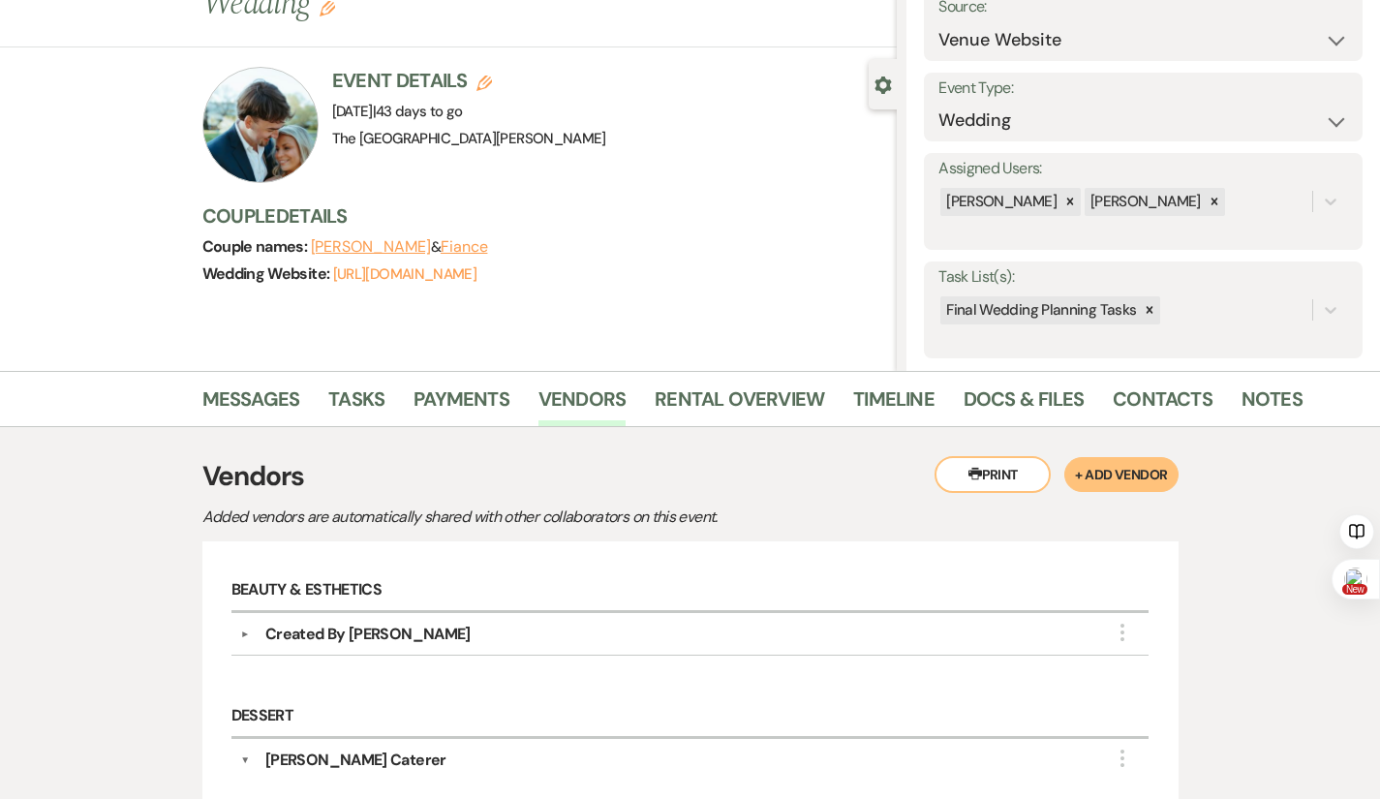
scroll to position [0, 0]
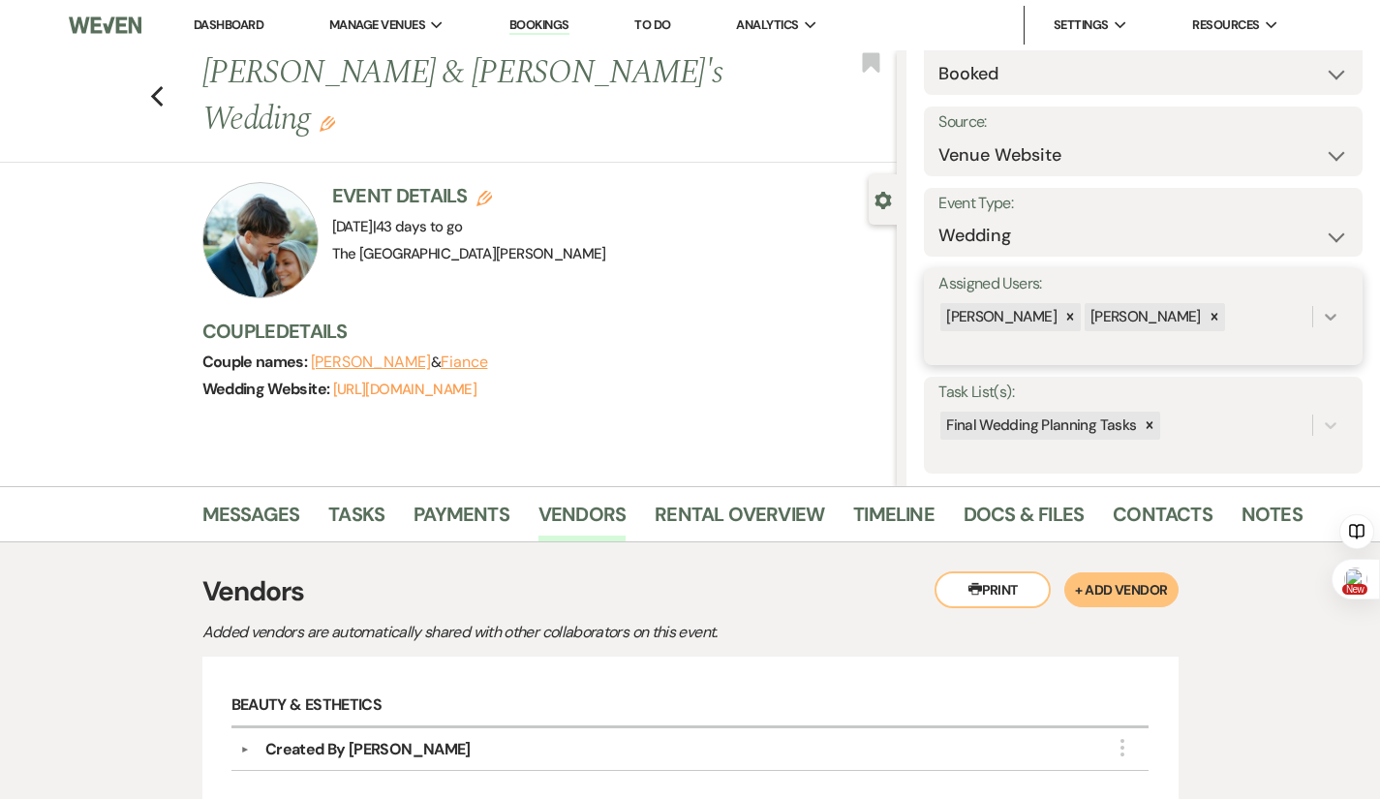
click at [1320, 312] on icon at bounding box center [1329, 316] width 19 height 19
